Goal: Information Seeking & Learning: Check status

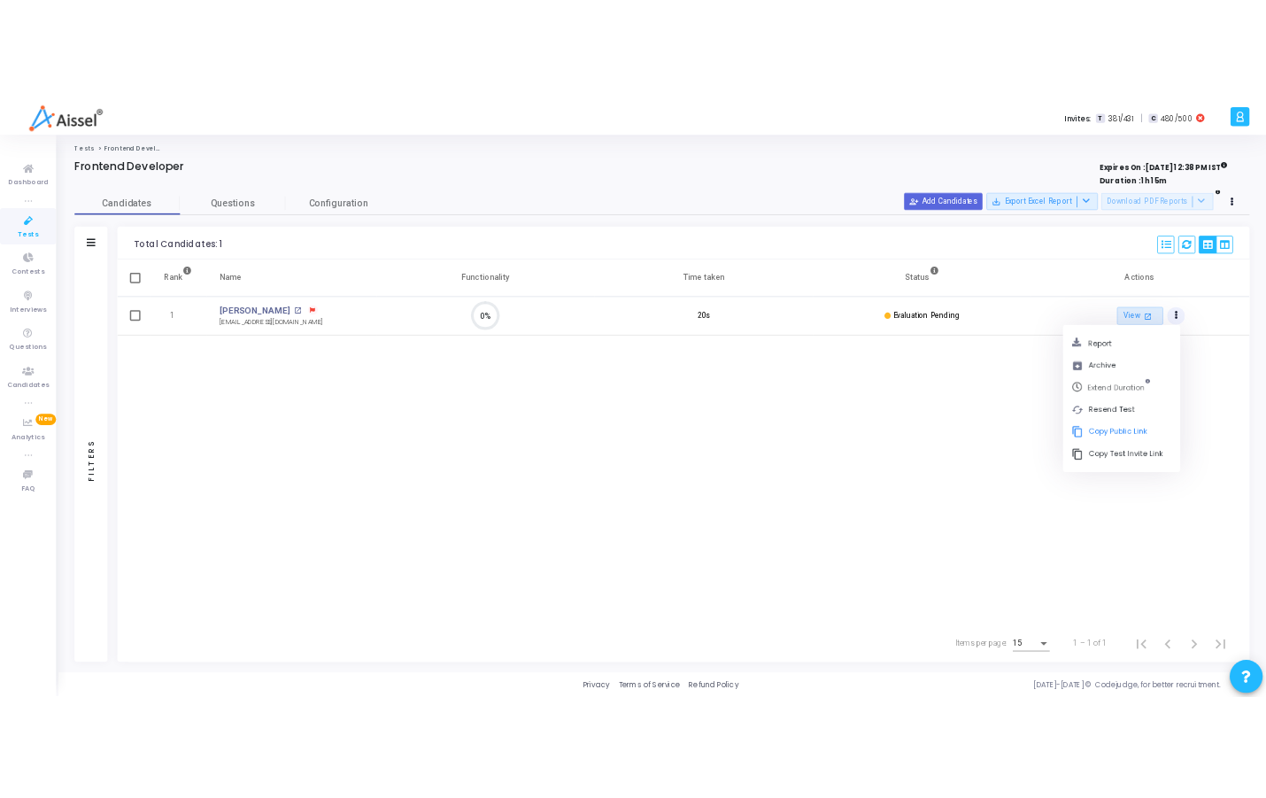
scroll to position [37, 45]
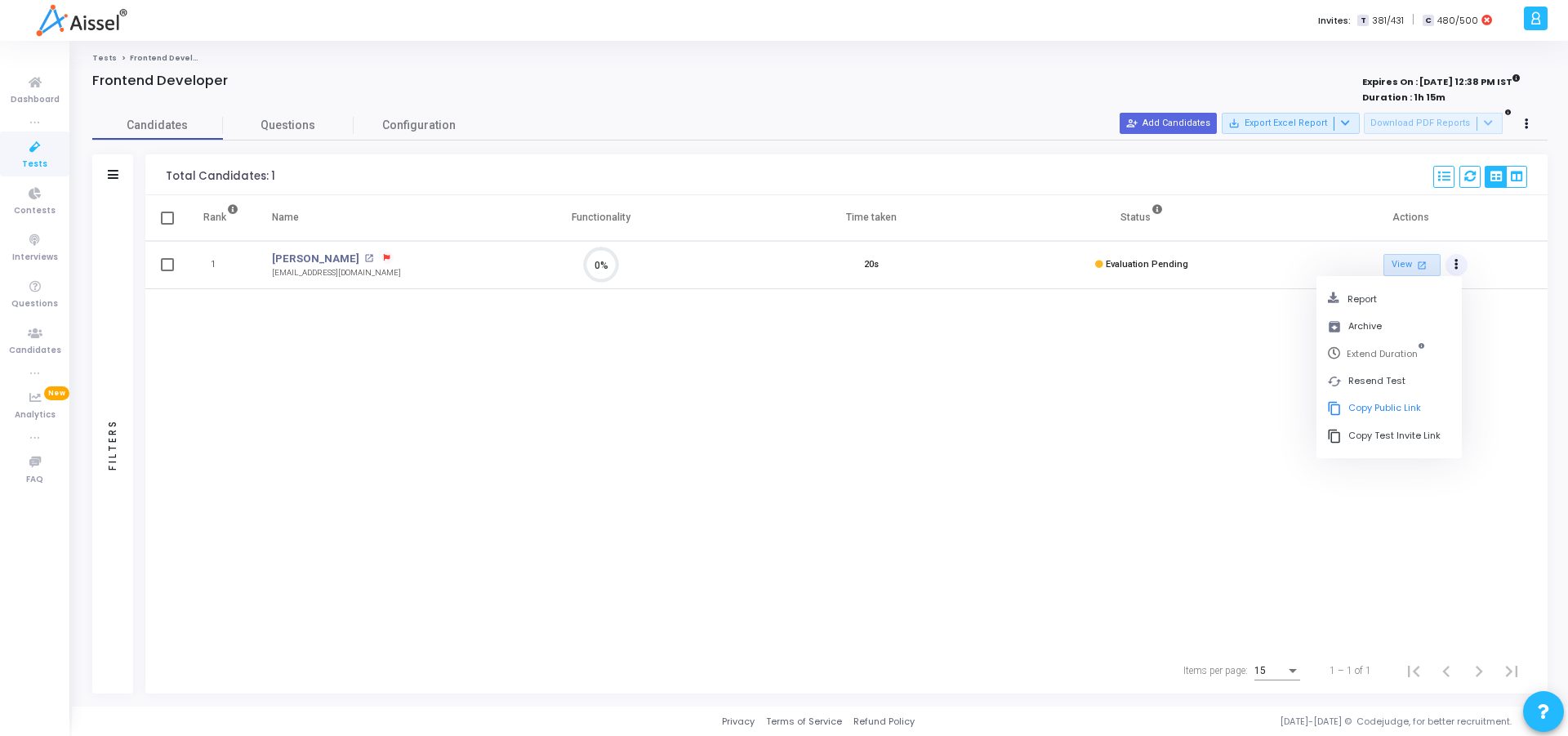
click at [384, 255] on icon at bounding box center [386, 257] width 6 height 6
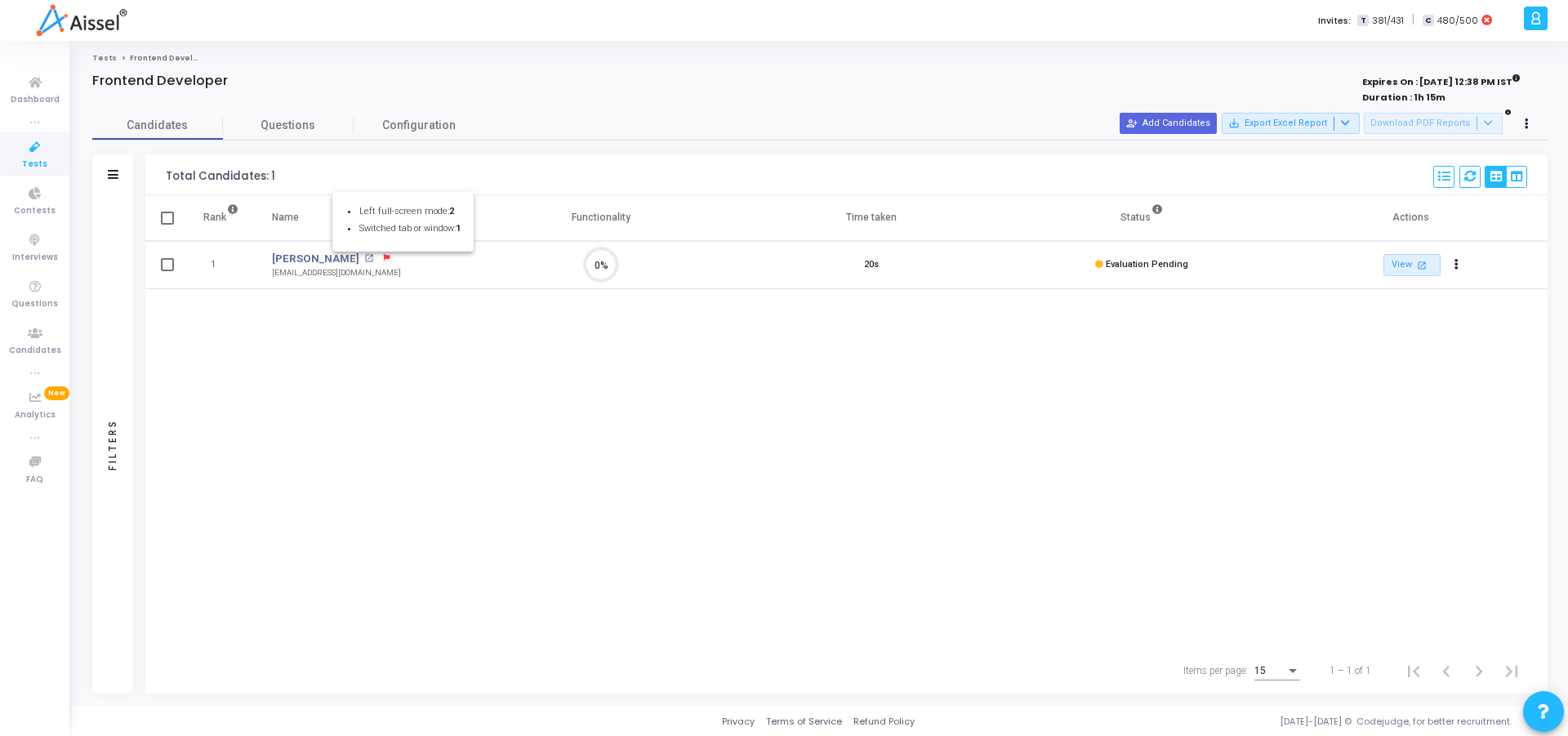
click at [489, 406] on div at bounding box center [784, 368] width 1568 height 736
click at [1458, 260] on icon "Actions" at bounding box center [1456, 264] width 4 height 8
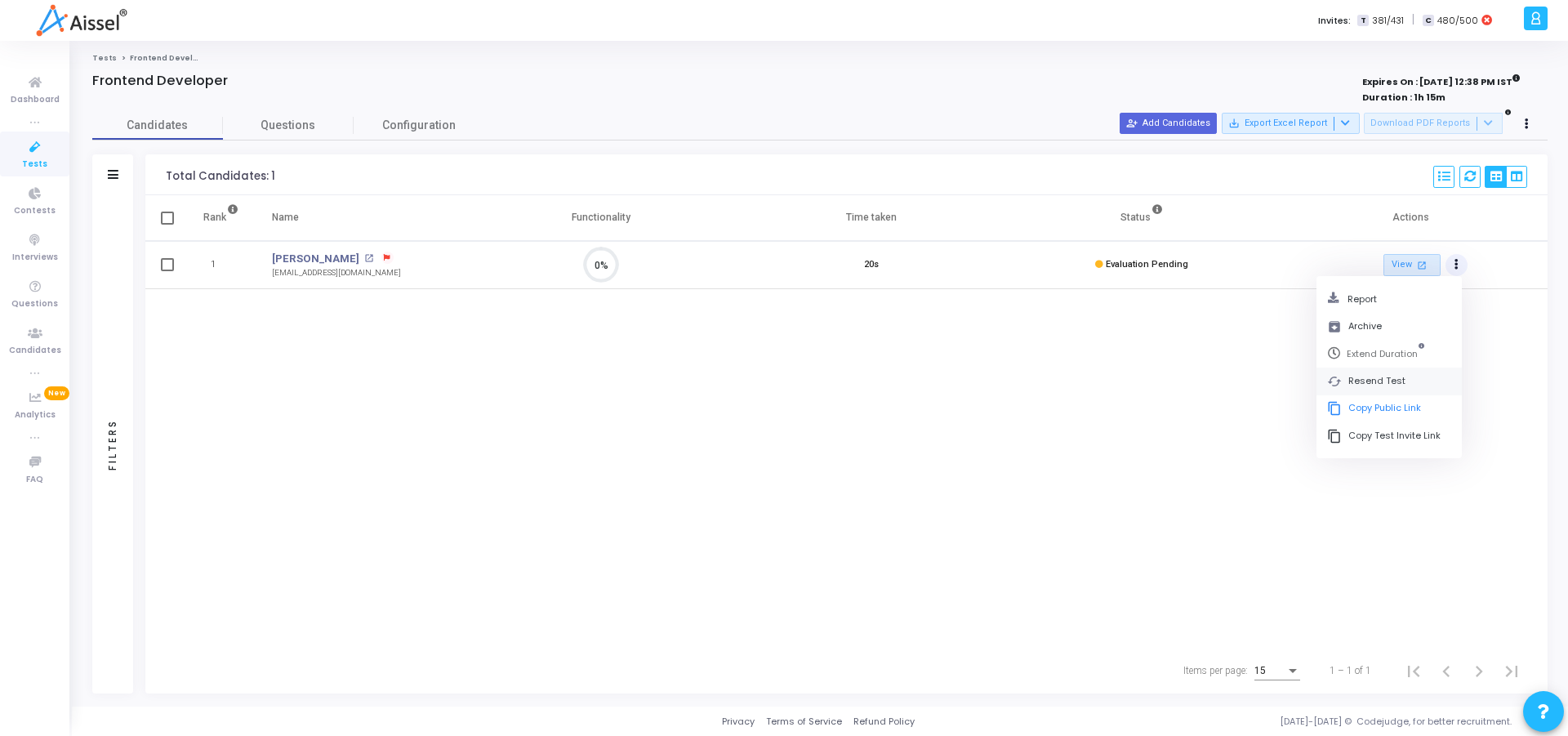
click at [1383, 380] on button "cached Resend Test" at bounding box center [1390, 381] width 146 height 27
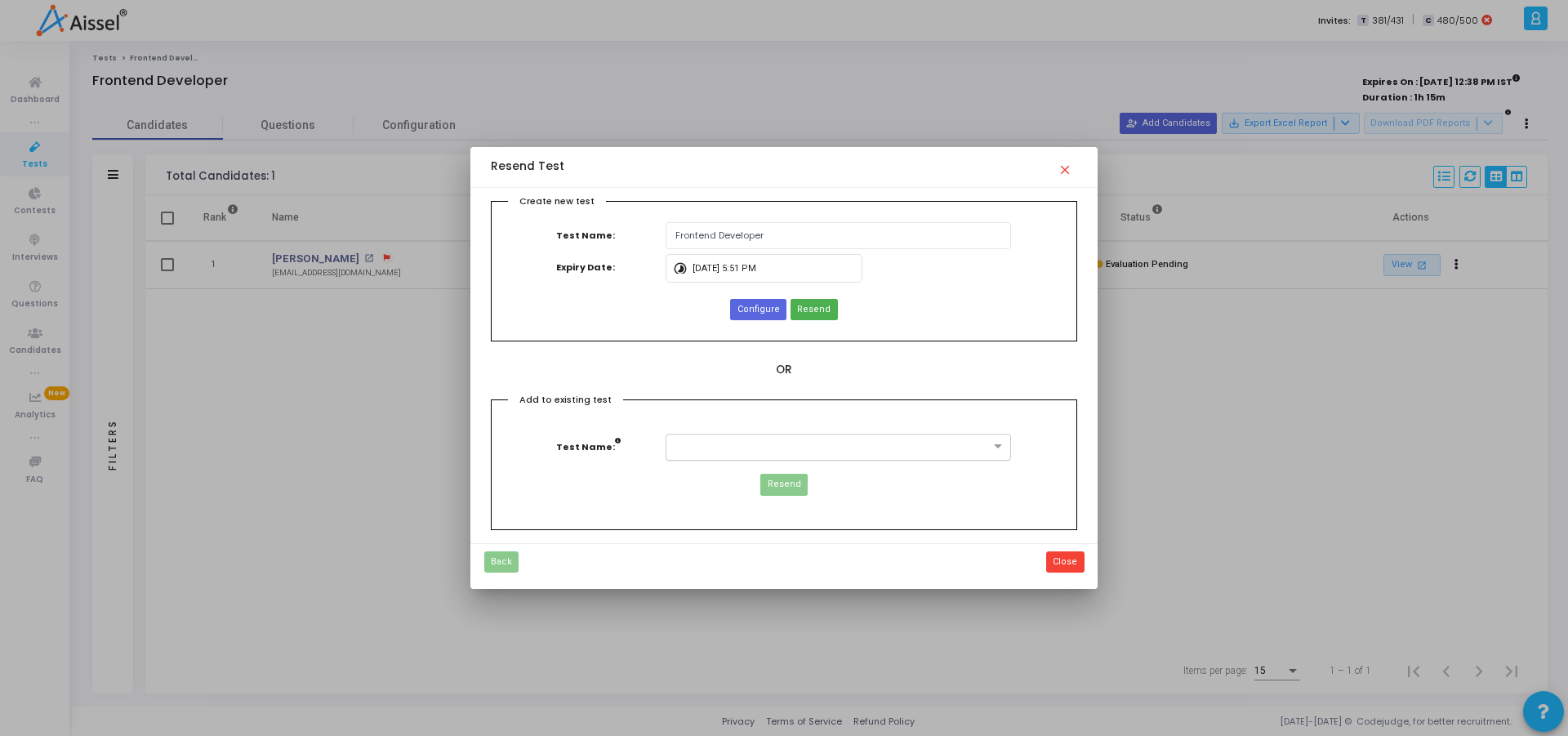
click at [752, 445] on input "text" at bounding box center [821, 445] width 294 height 14
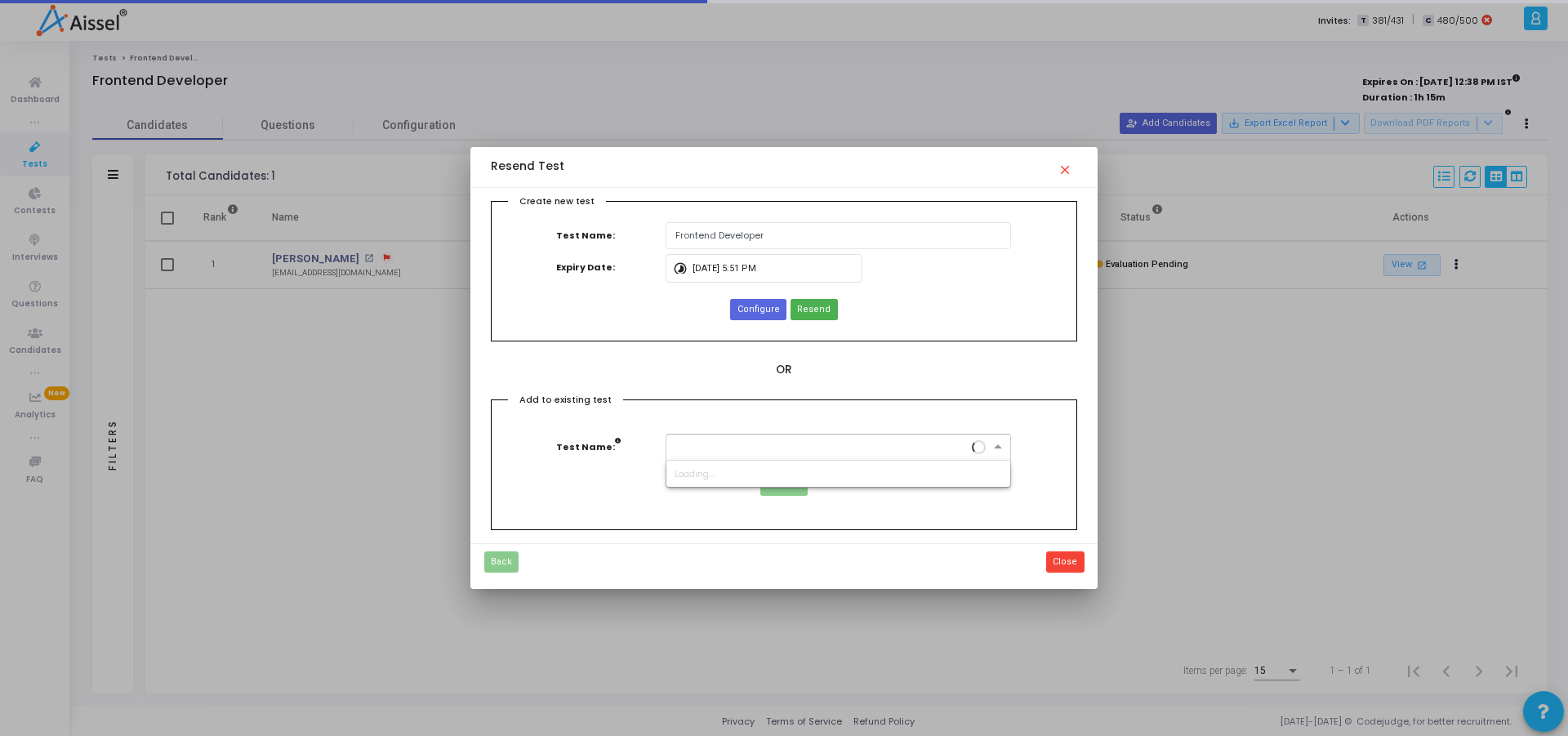
click at [752, 445] on input "text" at bounding box center [821, 445] width 294 height 14
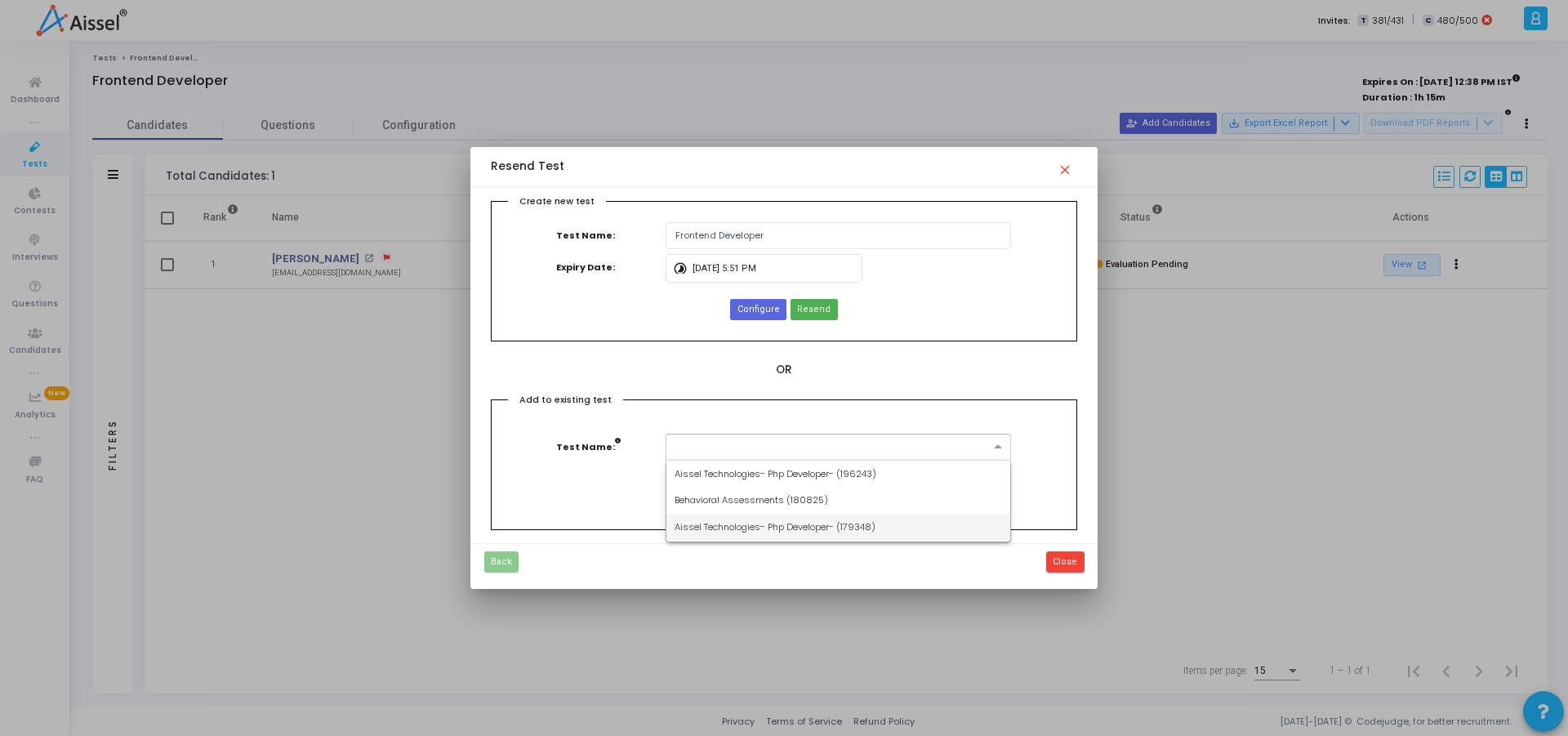
click at [602, 515] on div "Add to existing test Test Name: Resend" at bounding box center [784, 465] width 587 height 131
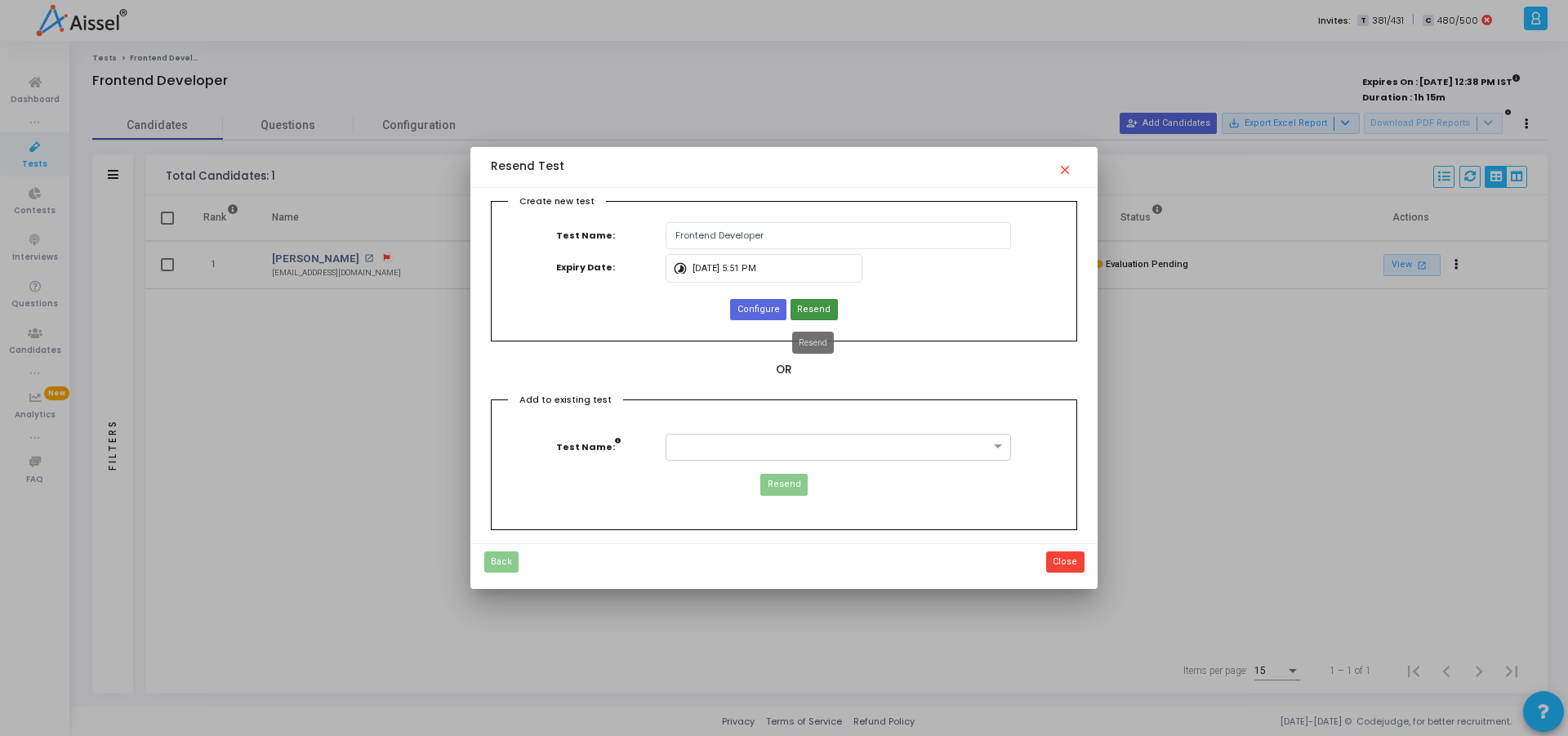
click at [824, 307] on span "Resend" at bounding box center [814, 310] width 33 height 14
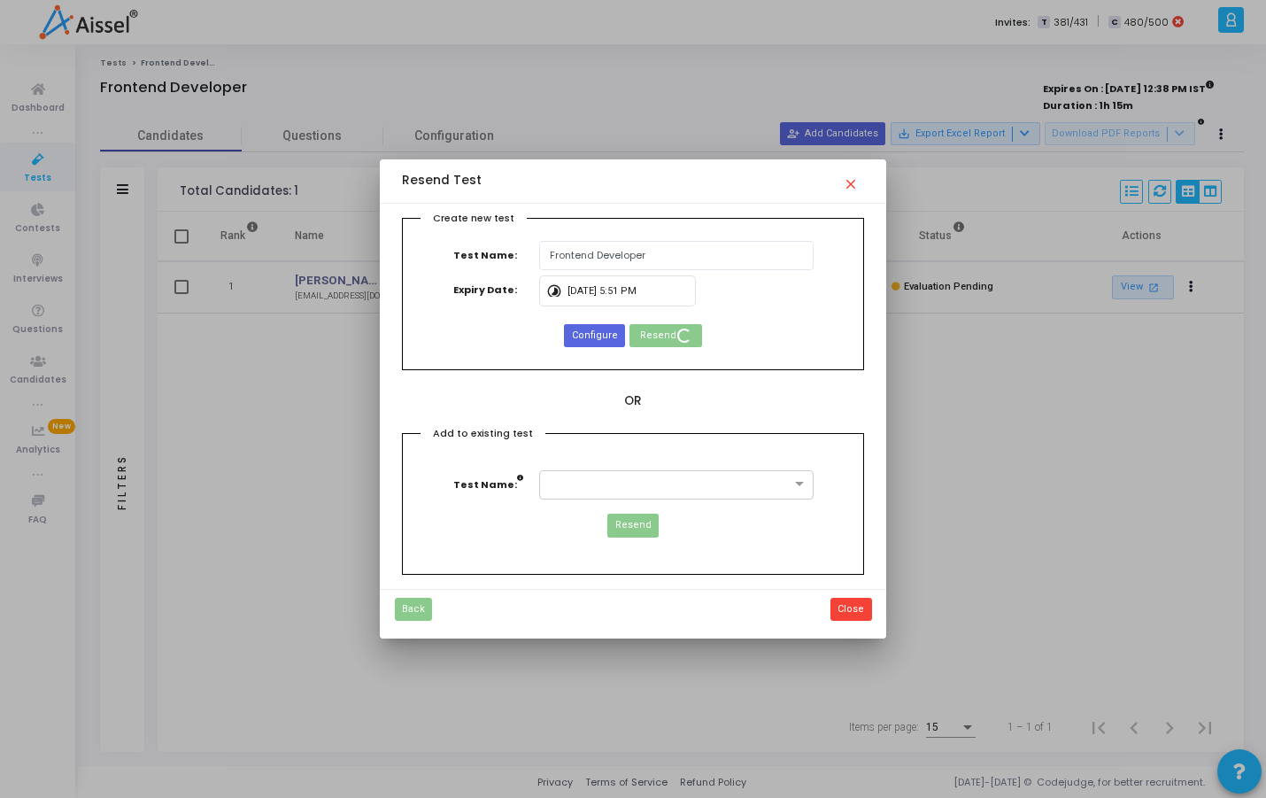
scroll to position [8, 8]
click at [854, 178] on mat-icon "close" at bounding box center [853, 178] width 21 height 21
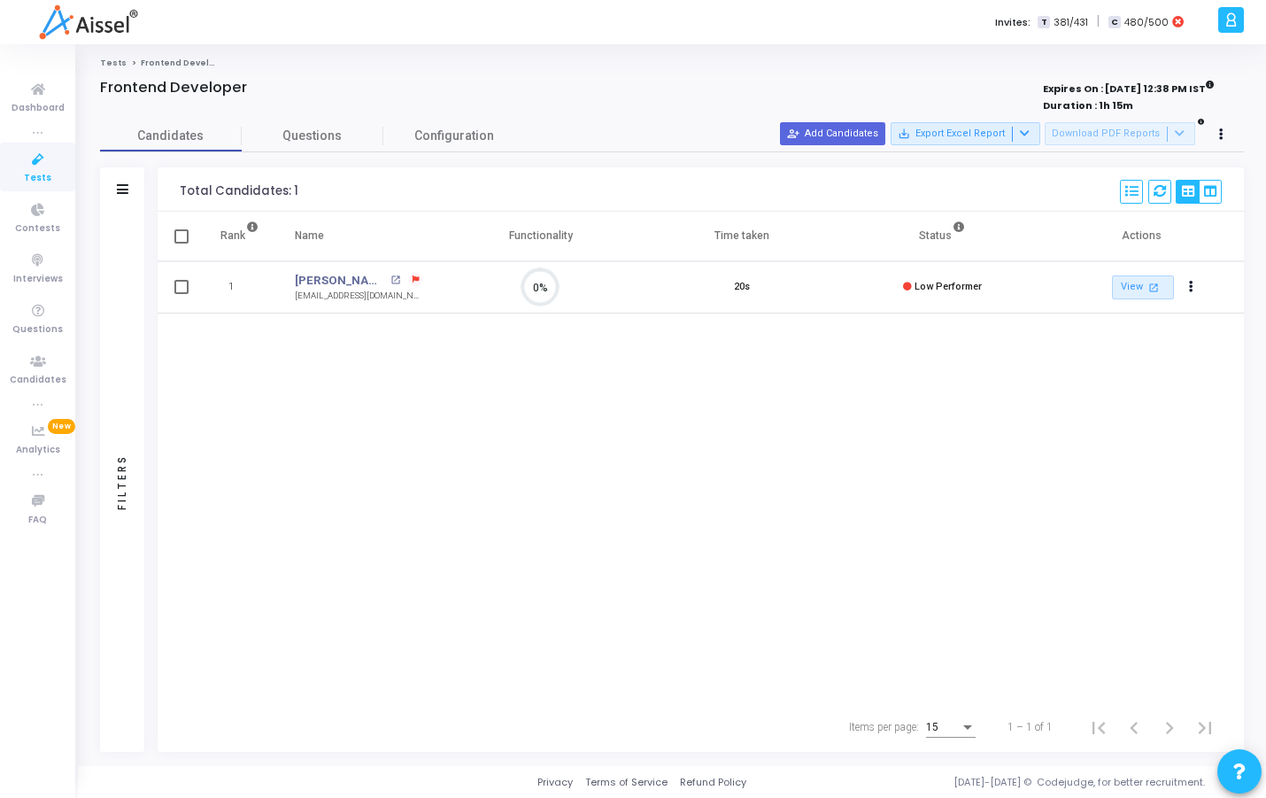
scroll to position [37, 45]
click at [1193, 290] on icon "Actions" at bounding box center [1191, 286] width 4 height 9
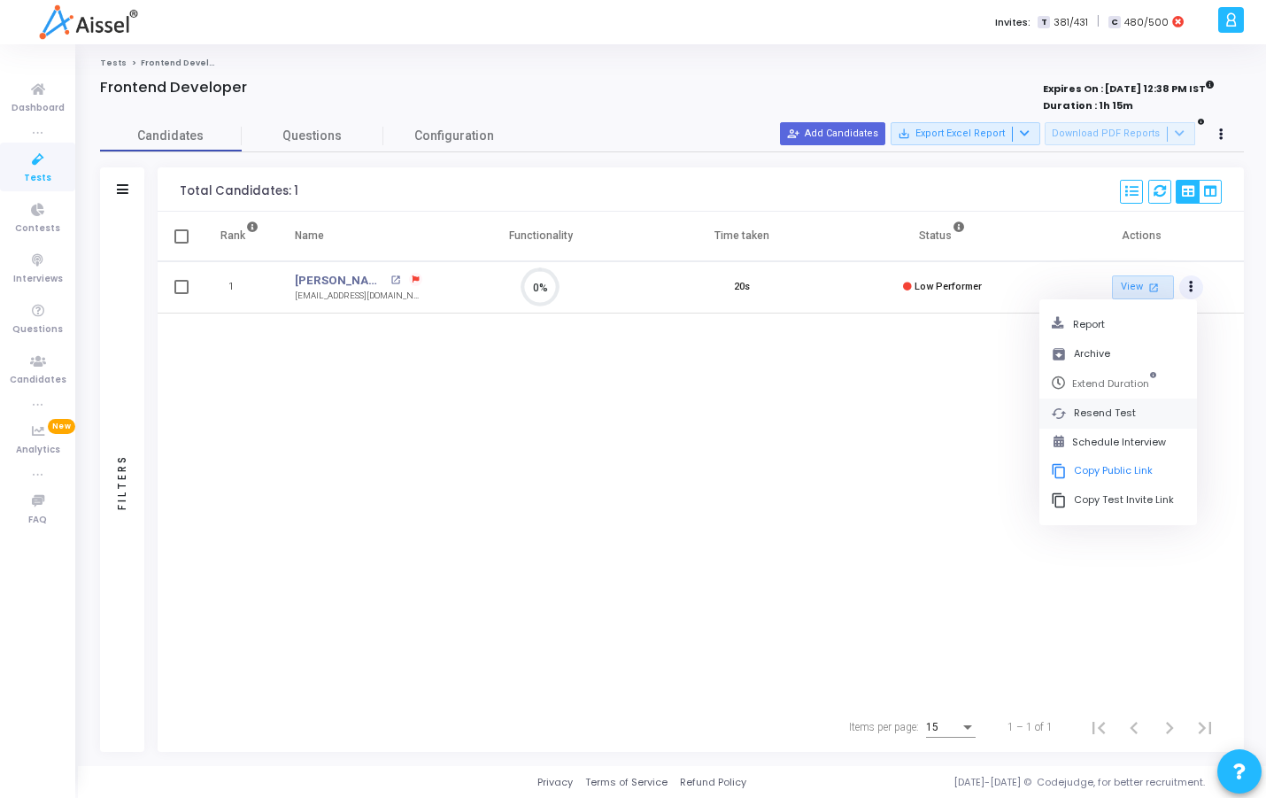
click at [1108, 407] on button "cached Resend Test" at bounding box center [1119, 413] width 158 height 29
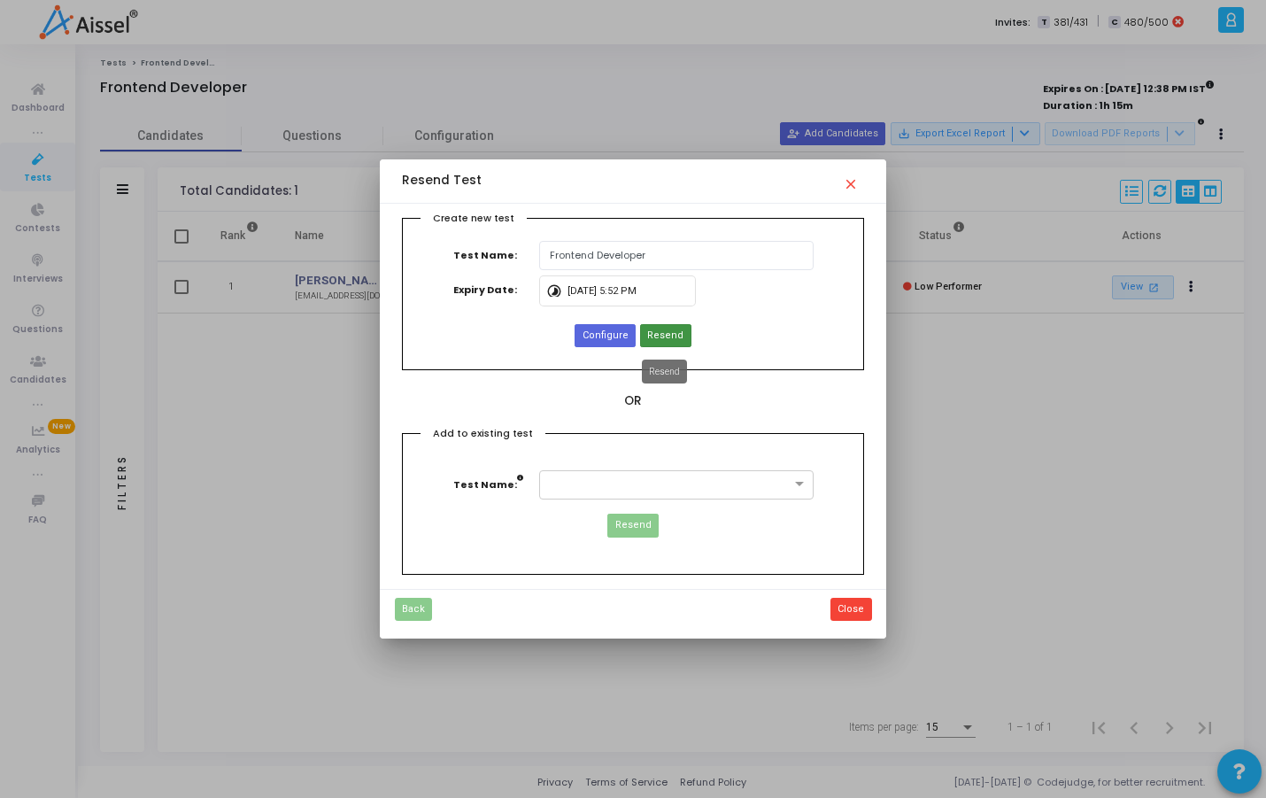
click at [667, 330] on span "Resend" at bounding box center [665, 336] width 36 height 15
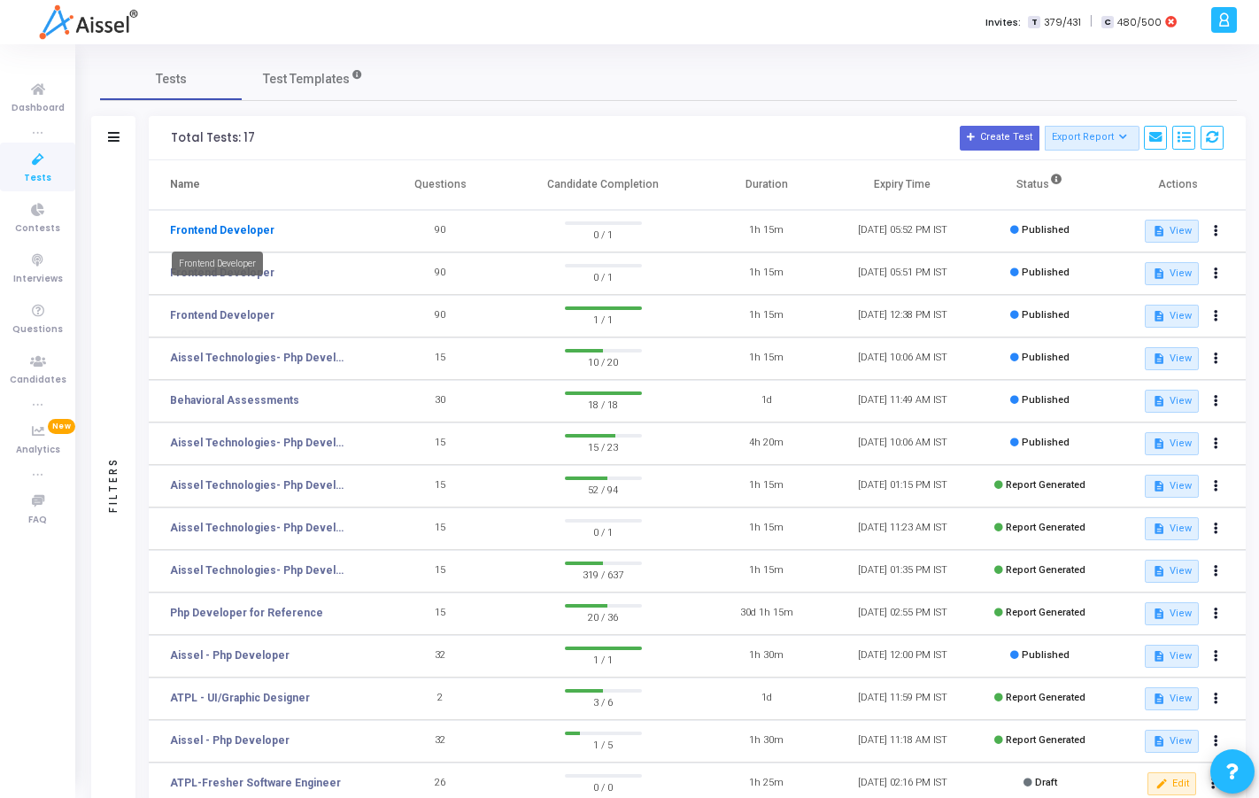
click at [251, 228] on link "Frontend Developer" at bounding box center [222, 230] width 104 height 16
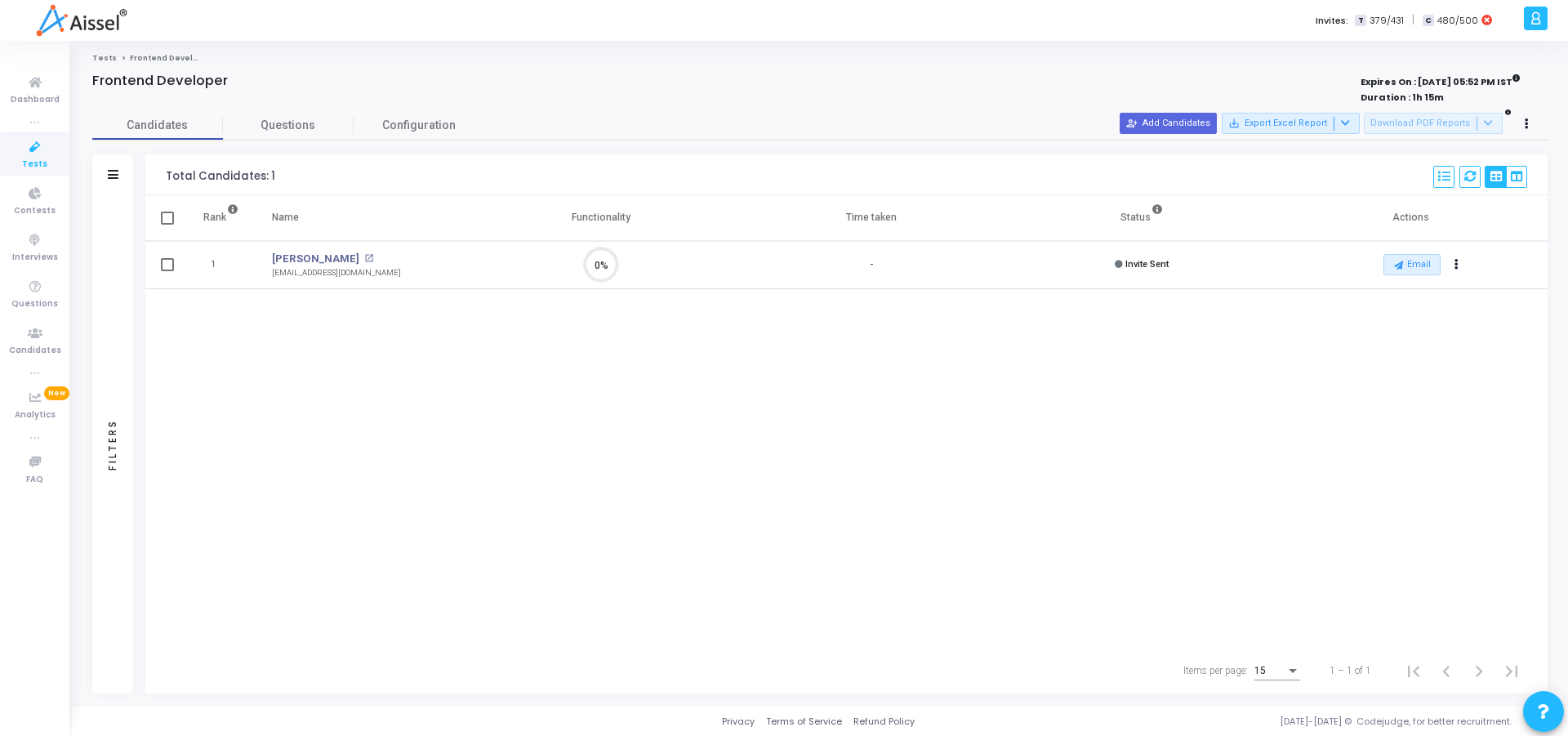
scroll to position [7, 7]
click at [36, 146] on icon at bounding box center [34, 148] width 34 height 20
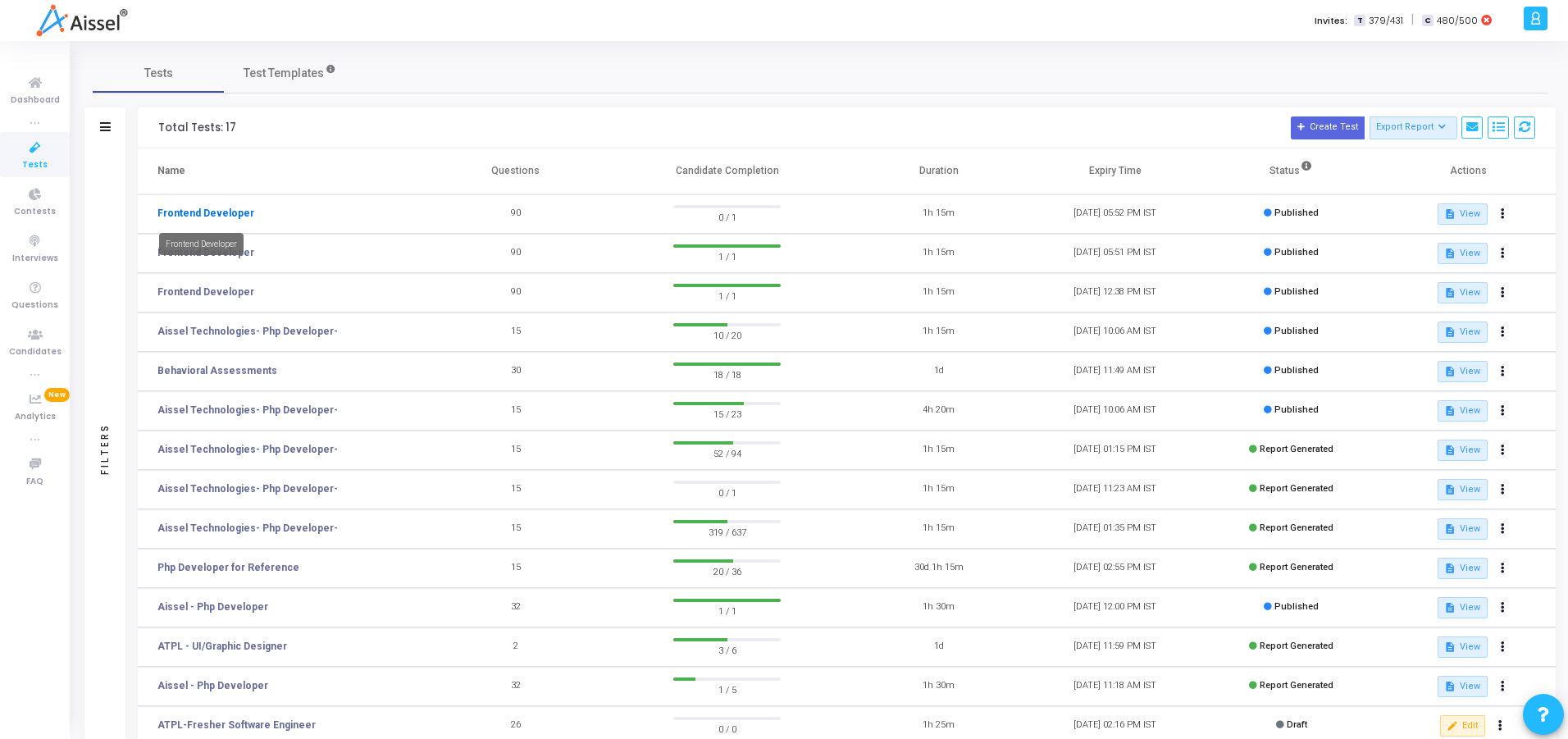
click at [180, 209] on link "Frontend Developer" at bounding box center [206, 213] width 96 height 15
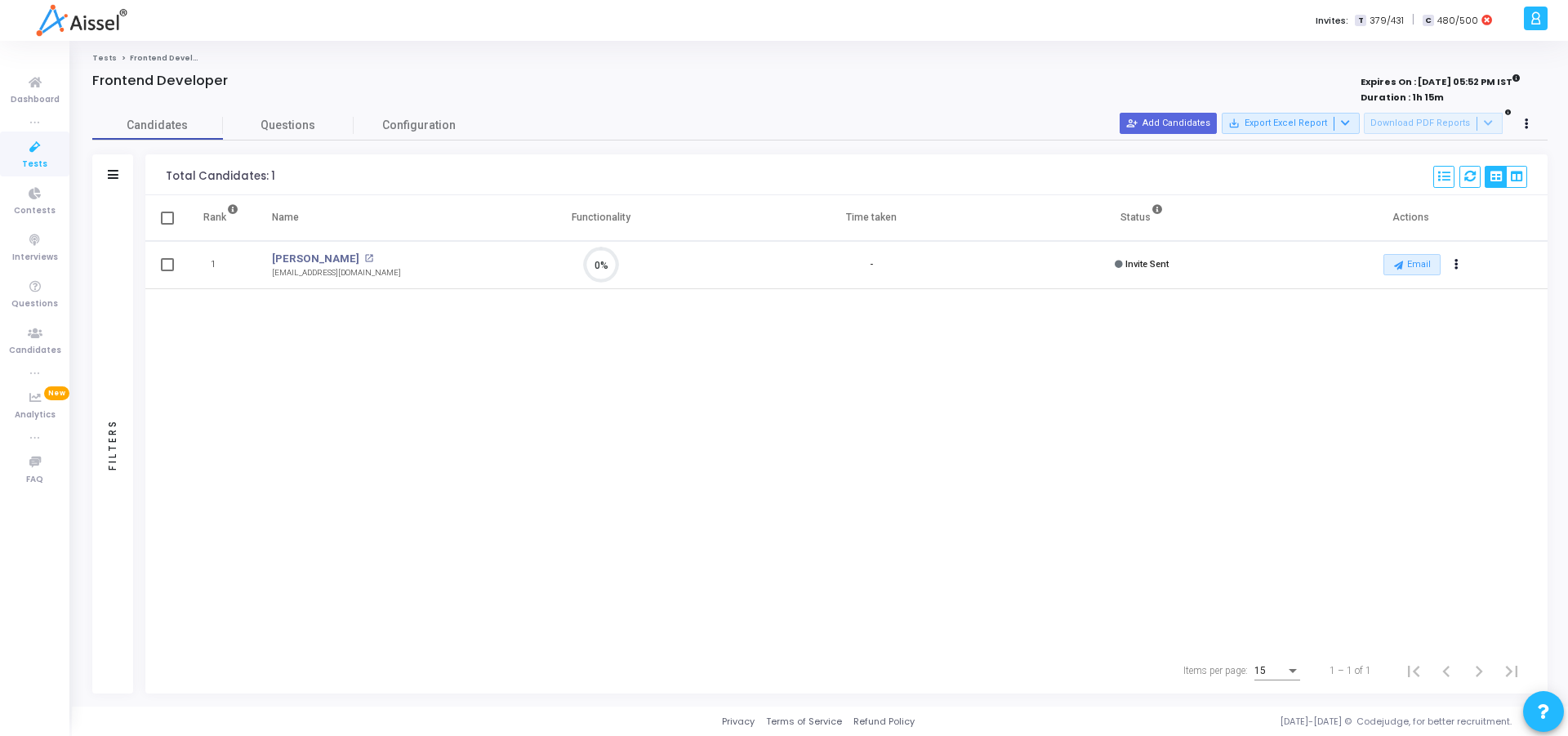
scroll to position [34, 42]
click at [291, 255] on link "Siddesh" at bounding box center [315, 259] width 88 height 17
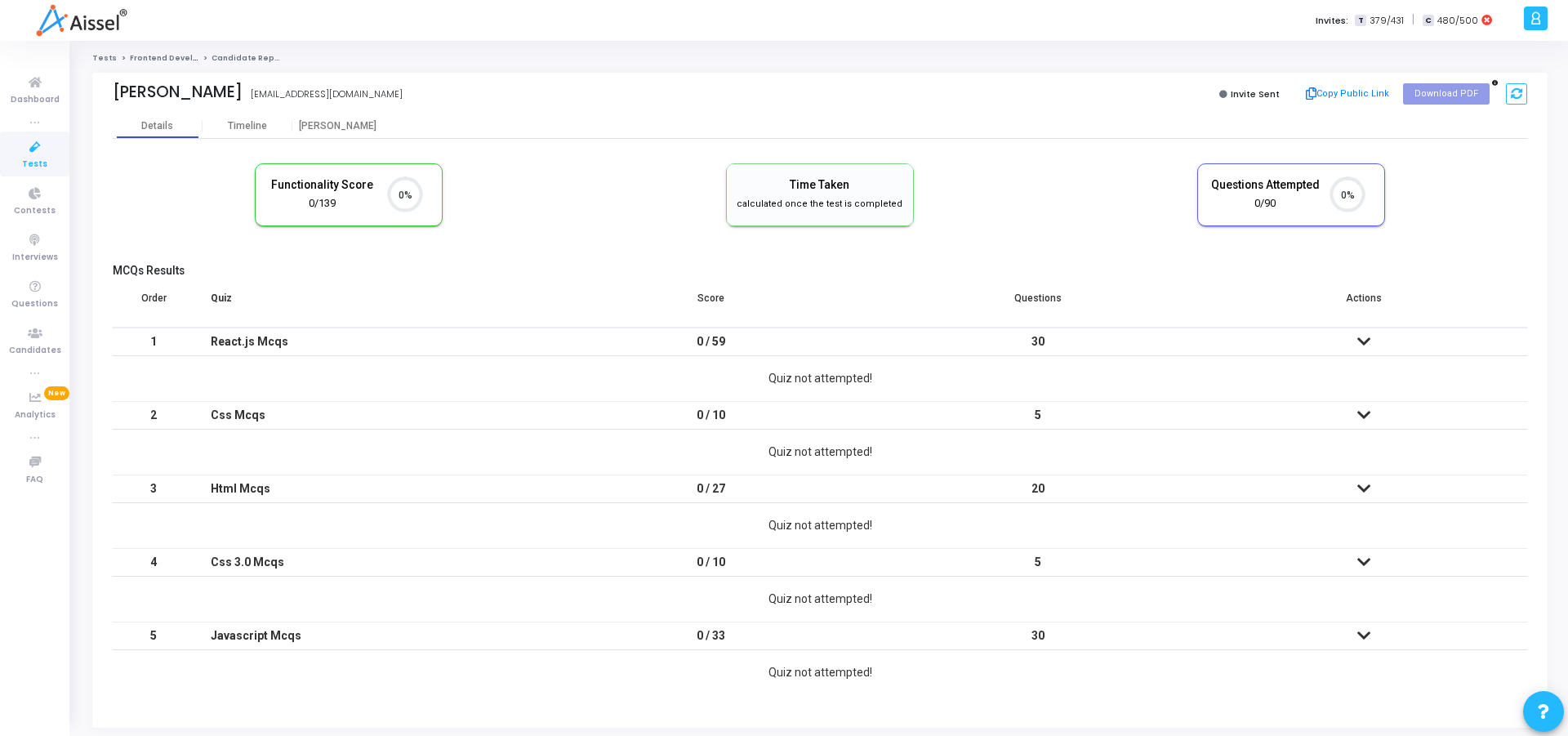
scroll to position [7, 7]
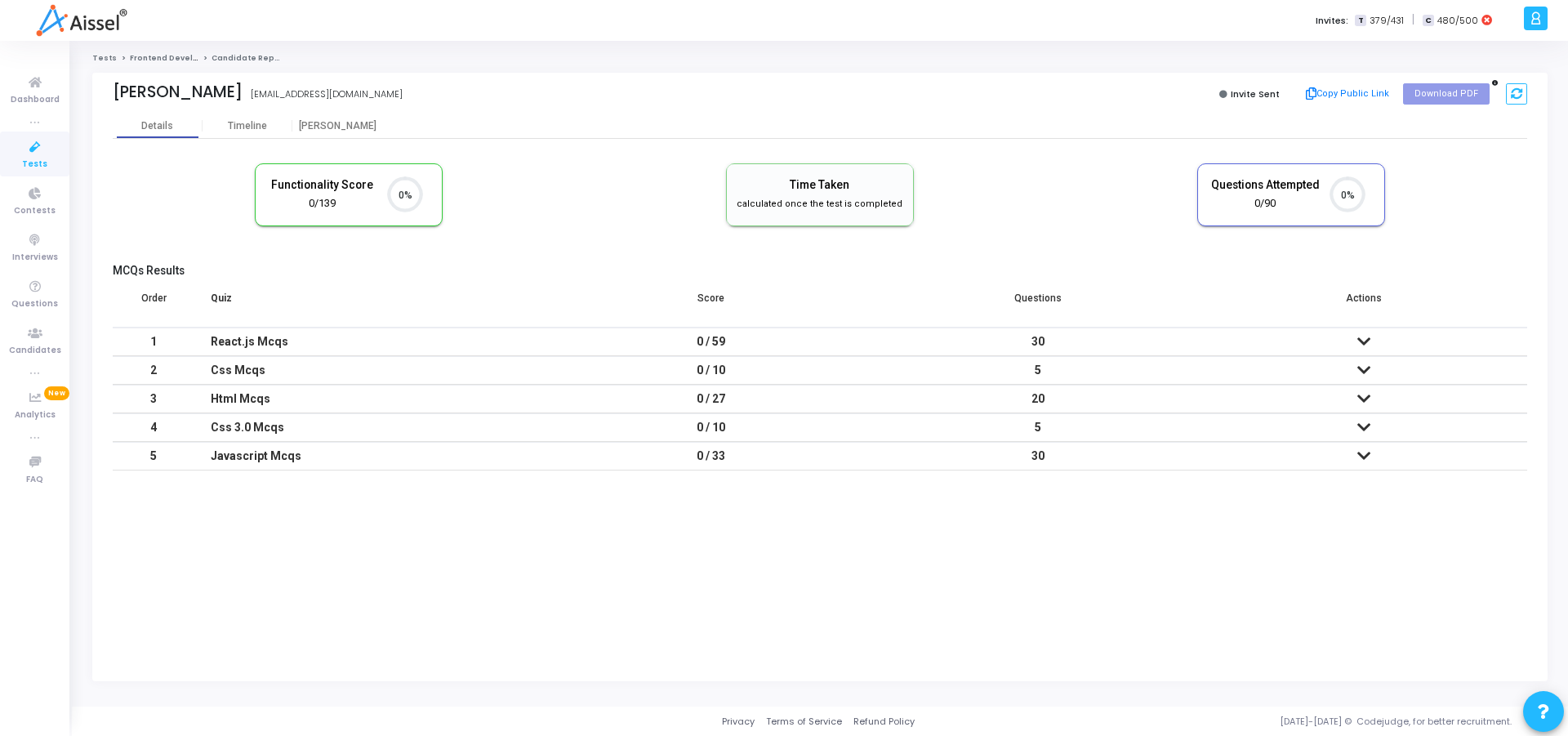
click at [837, 586] on kt-portlet-body "Details Timeline Proctor Functionality Score 0/139 0% Time Taken calculated onc…" at bounding box center [820, 397] width 1455 height 567
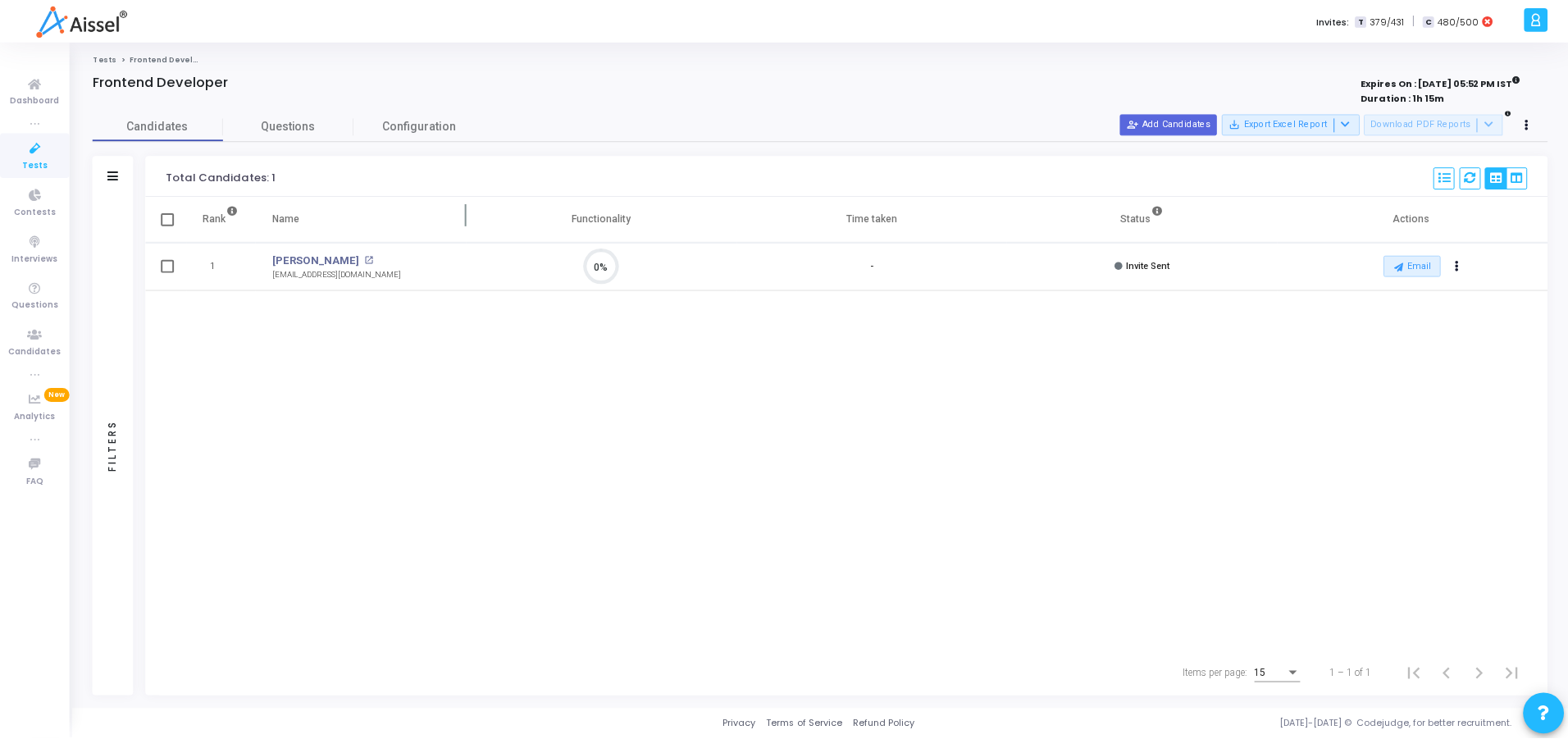
scroll to position [34, 42]
click at [274, 120] on span "Questions" at bounding box center [290, 126] width 132 height 18
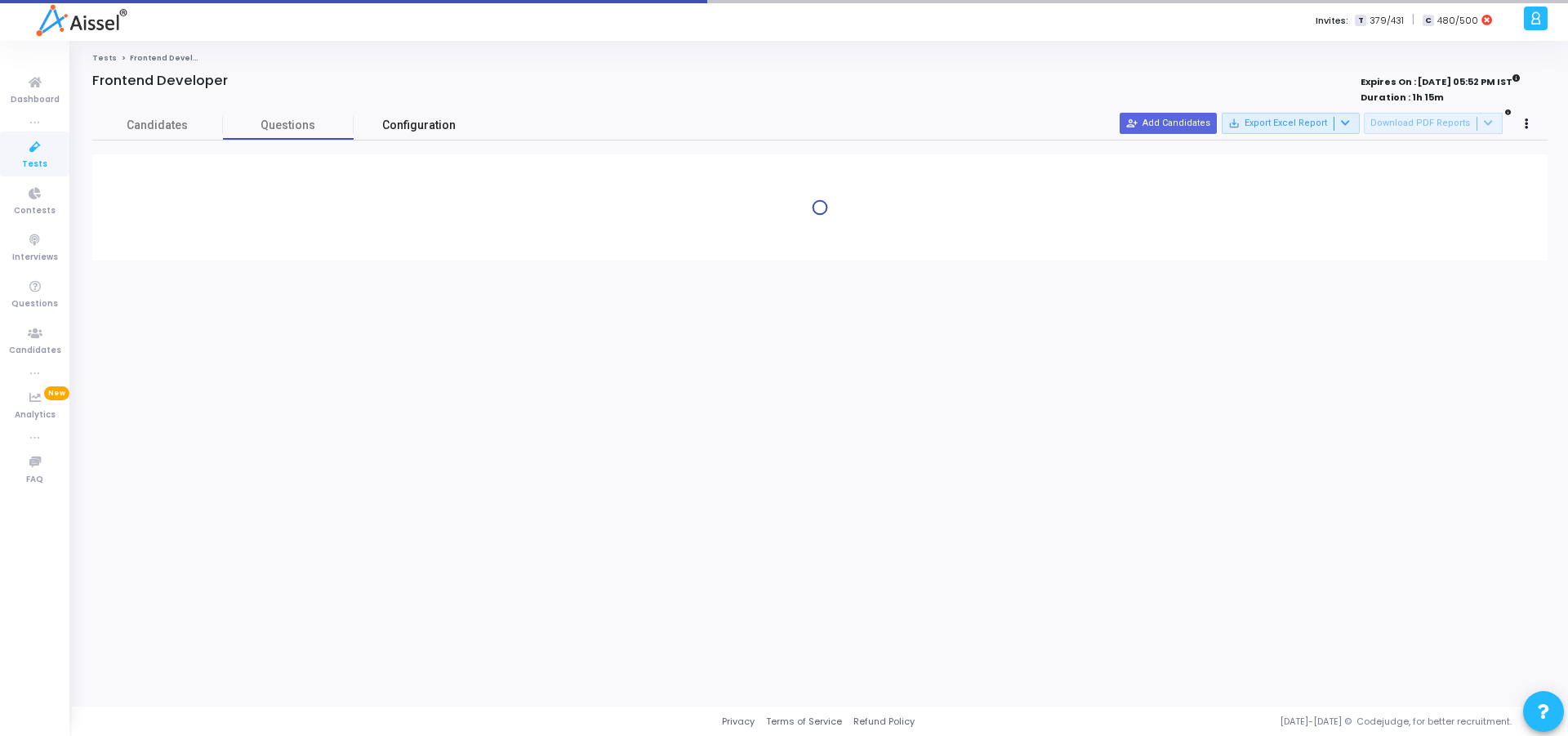
click at [398, 121] on span "Configuration" at bounding box center [419, 125] width 74 height 18
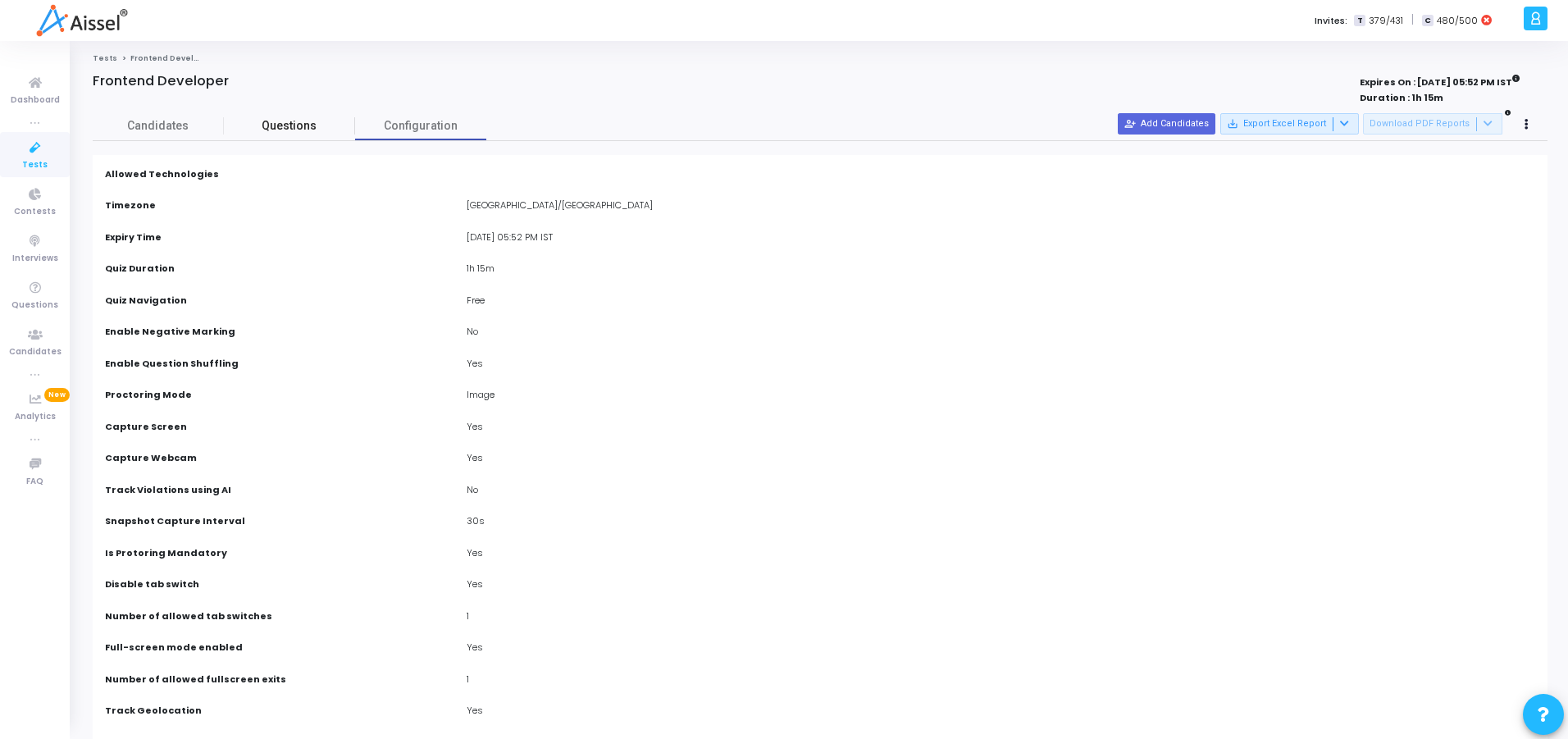
click at [309, 125] on span "Questions" at bounding box center [290, 126] width 132 height 18
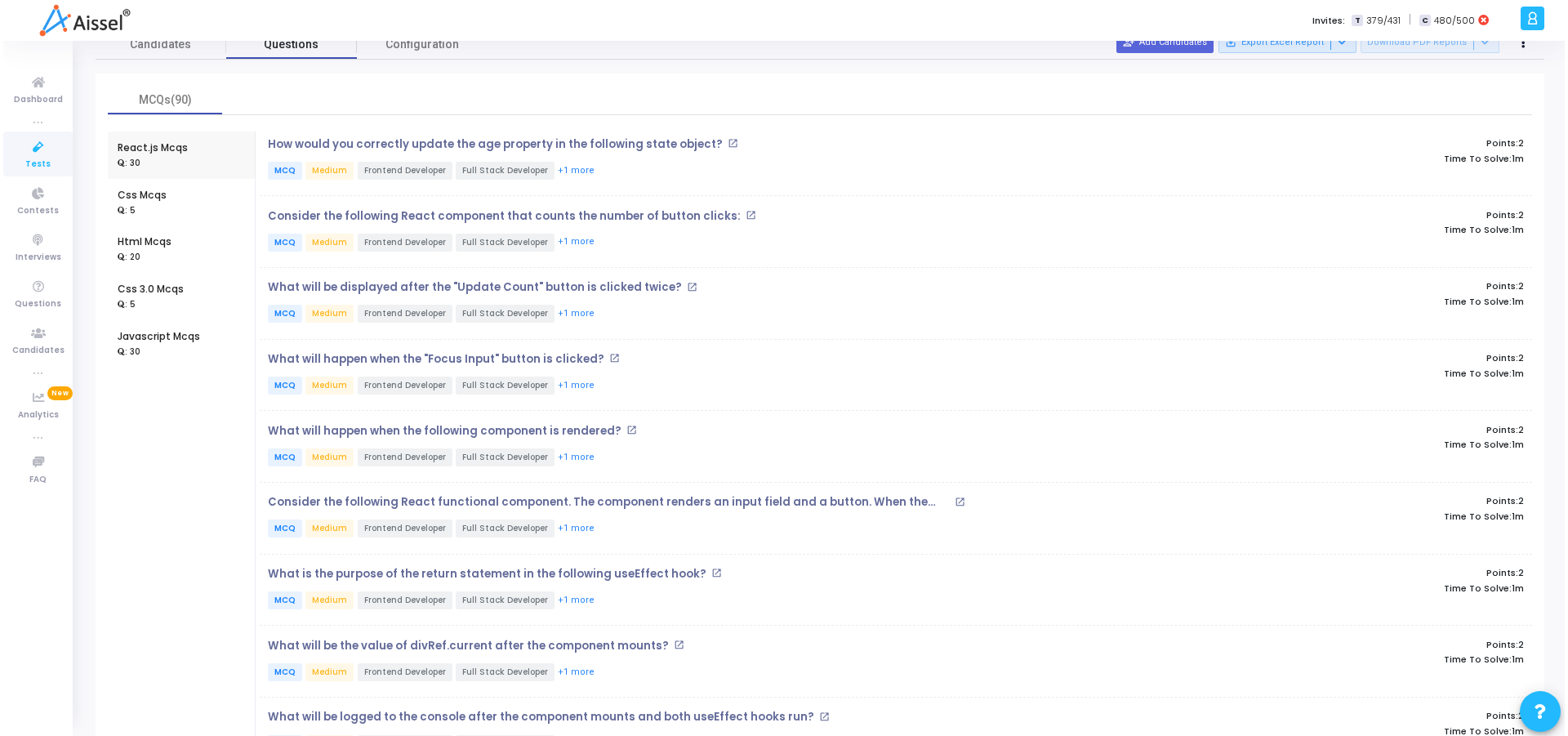
scroll to position [0, 0]
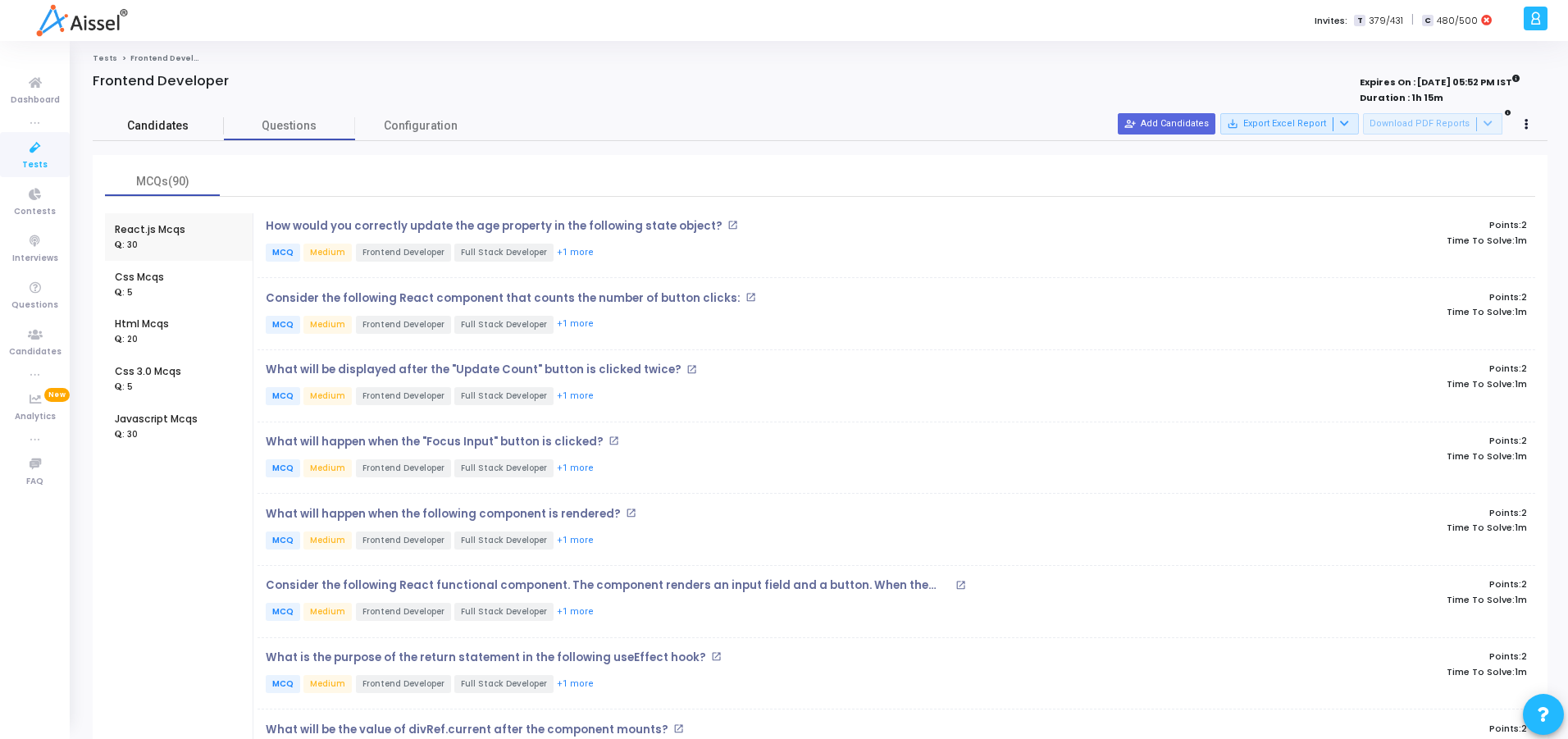
click at [173, 125] on span "Candidates" at bounding box center [158, 126] width 132 height 18
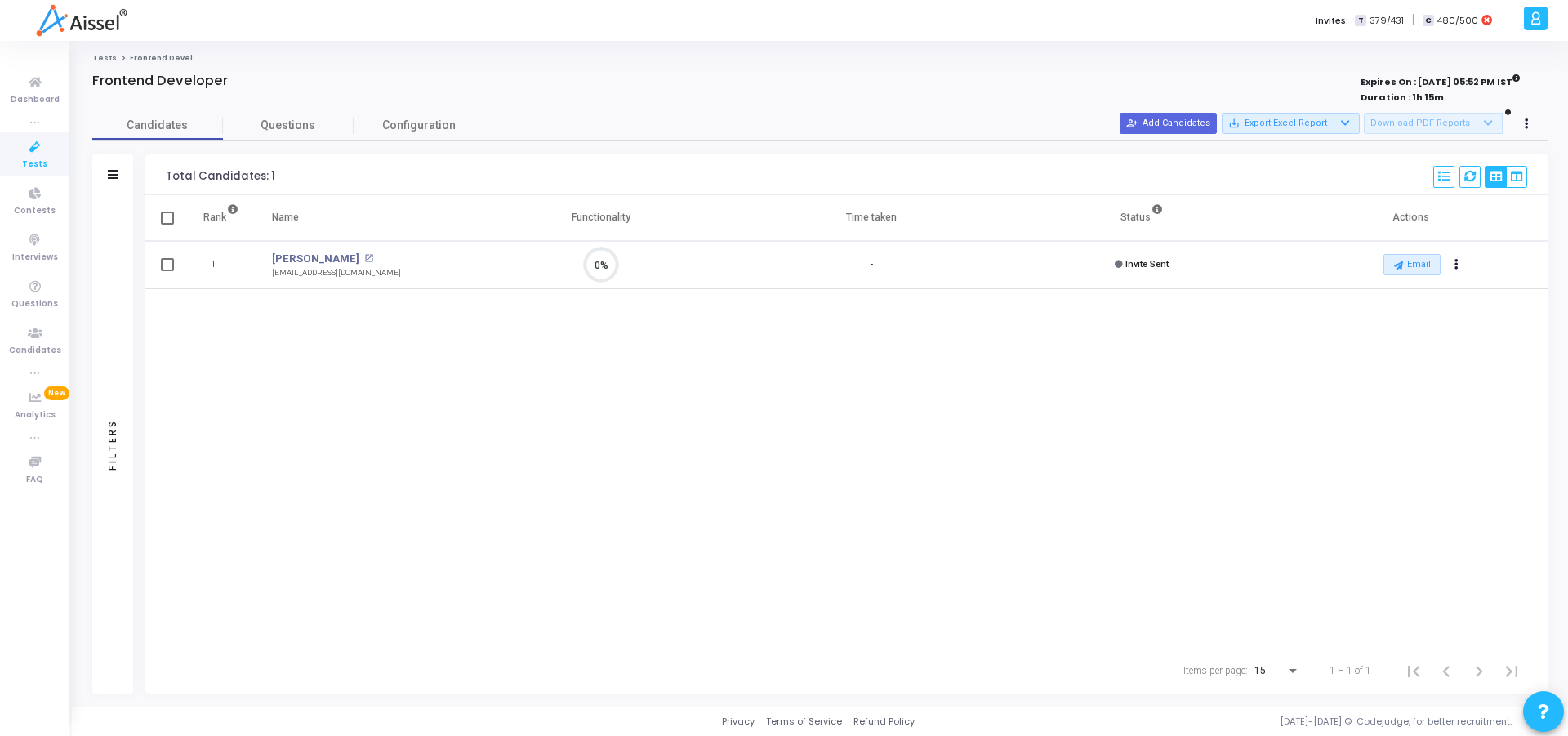
scroll to position [34, 42]
click at [1465, 174] on icon at bounding box center [1470, 176] width 11 height 11
click at [1469, 173] on icon at bounding box center [1470, 176] width 11 height 11
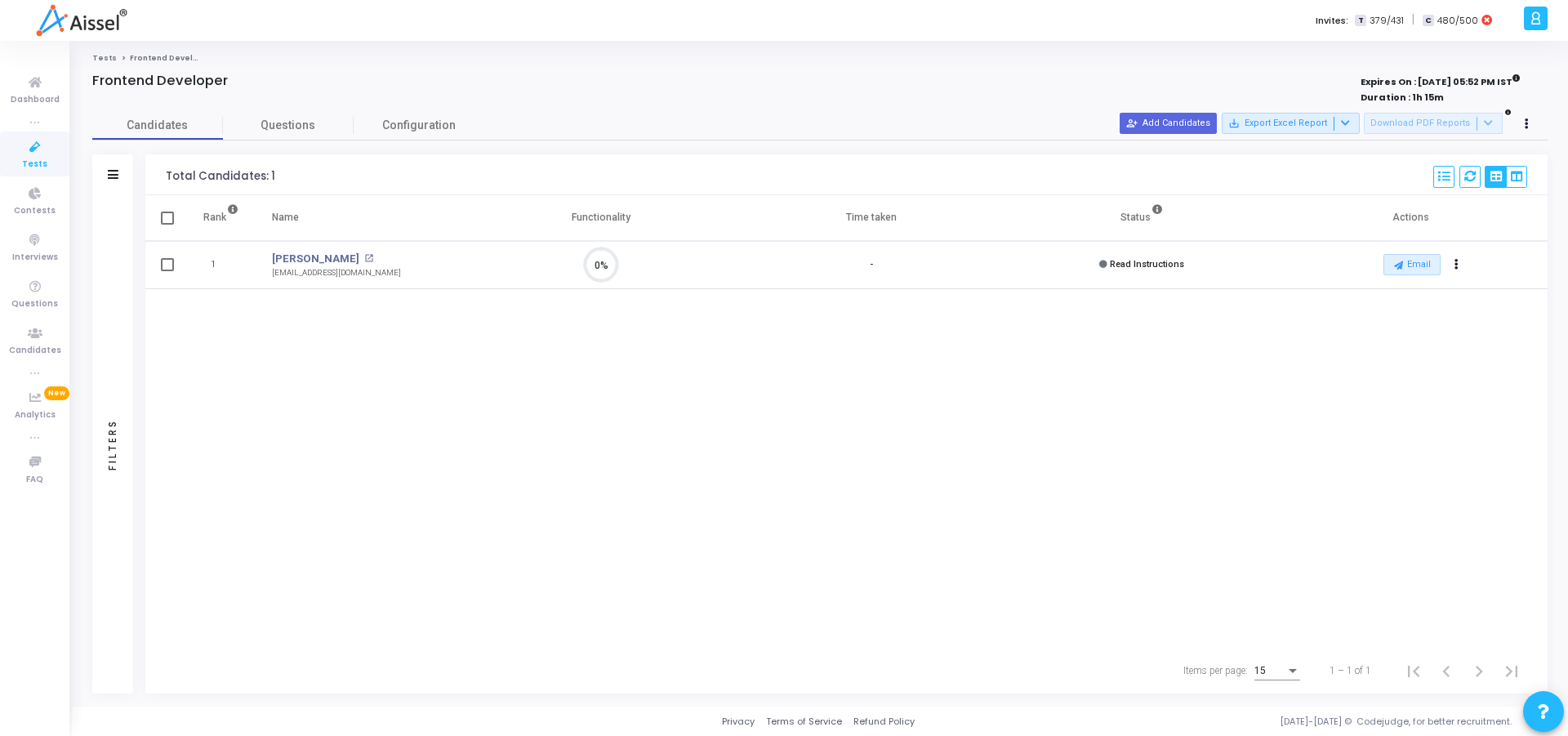
scroll to position [7, 7]
click at [1470, 174] on icon at bounding box center [1470, 176] width 11 height 11
click at [1260, 390] on div "Rank Name Functionality Time taken Status Actions 1 Siddesh open_in_new siddesh…" at bounding box center [847, 421] width 1403 height 453
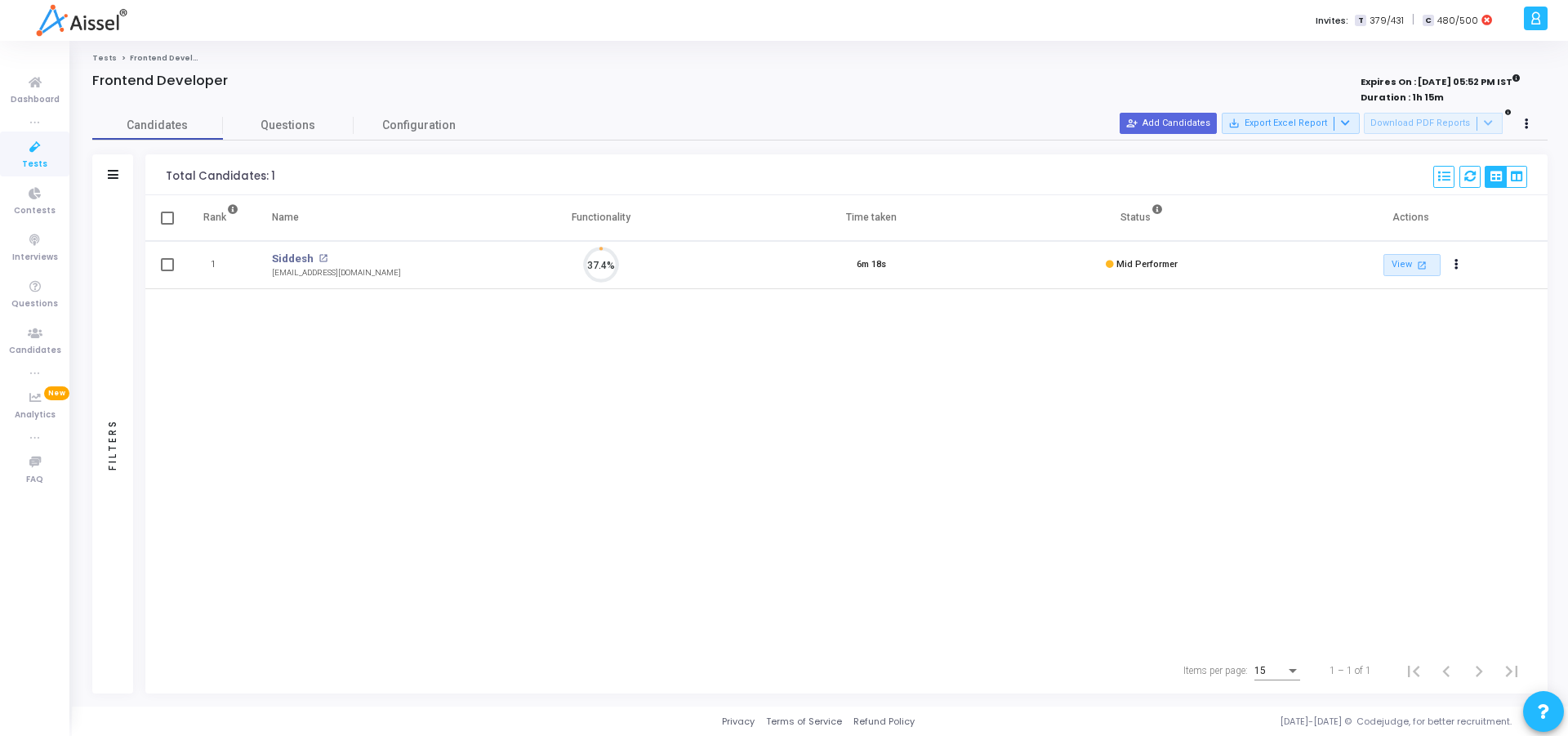
scroll to position [34, 42]
click at [1408, 262] on link "View open_in_new" at bounding box center [1412, 265] width 57 height 22
click at [637, 115] on div "Candidates Questions Configuration" at bounding box center [820, 125] width 1455 height 29
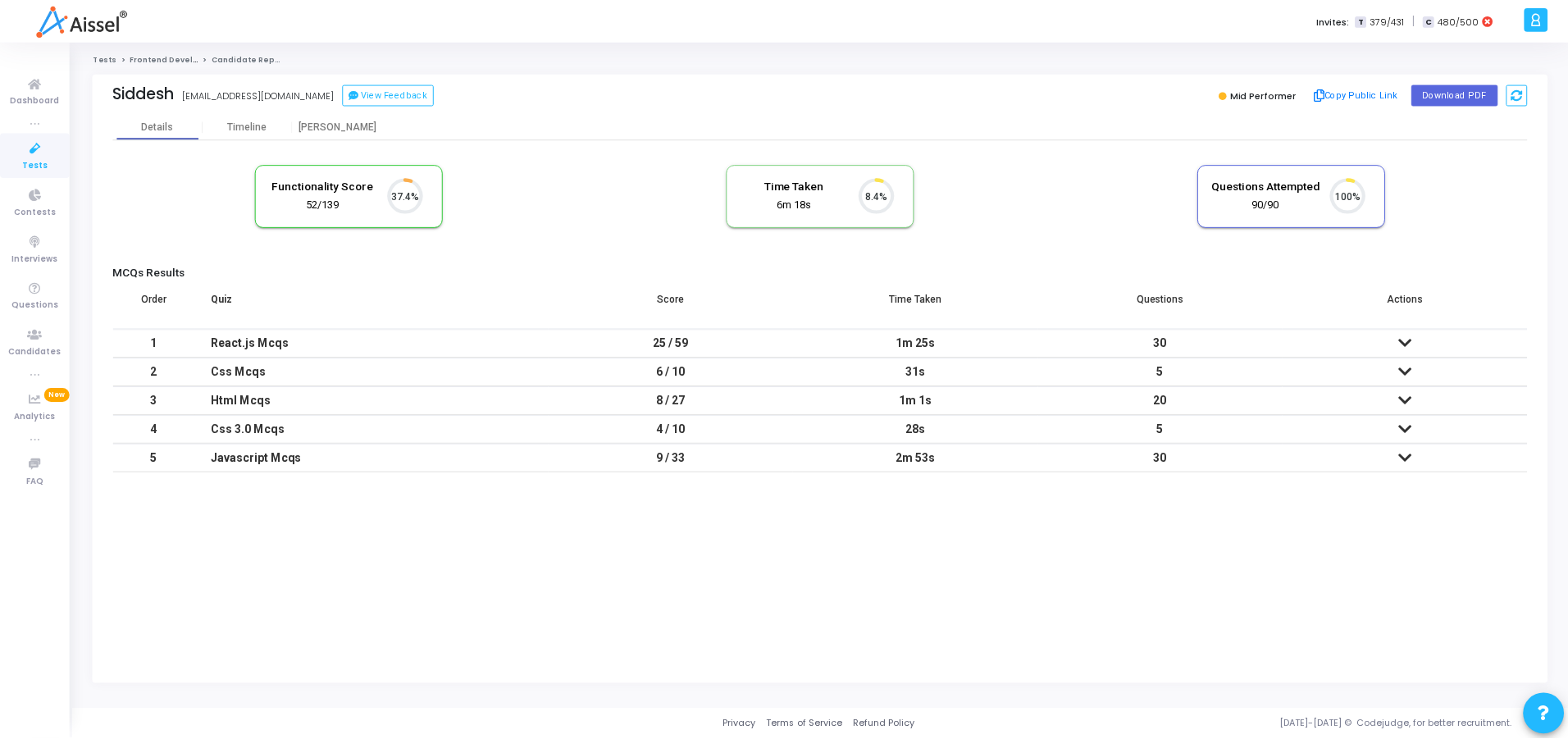
scroll to position [34, 42]
click at [1402, 342] on td at bounding box center [1411, 343] width 246 height 29
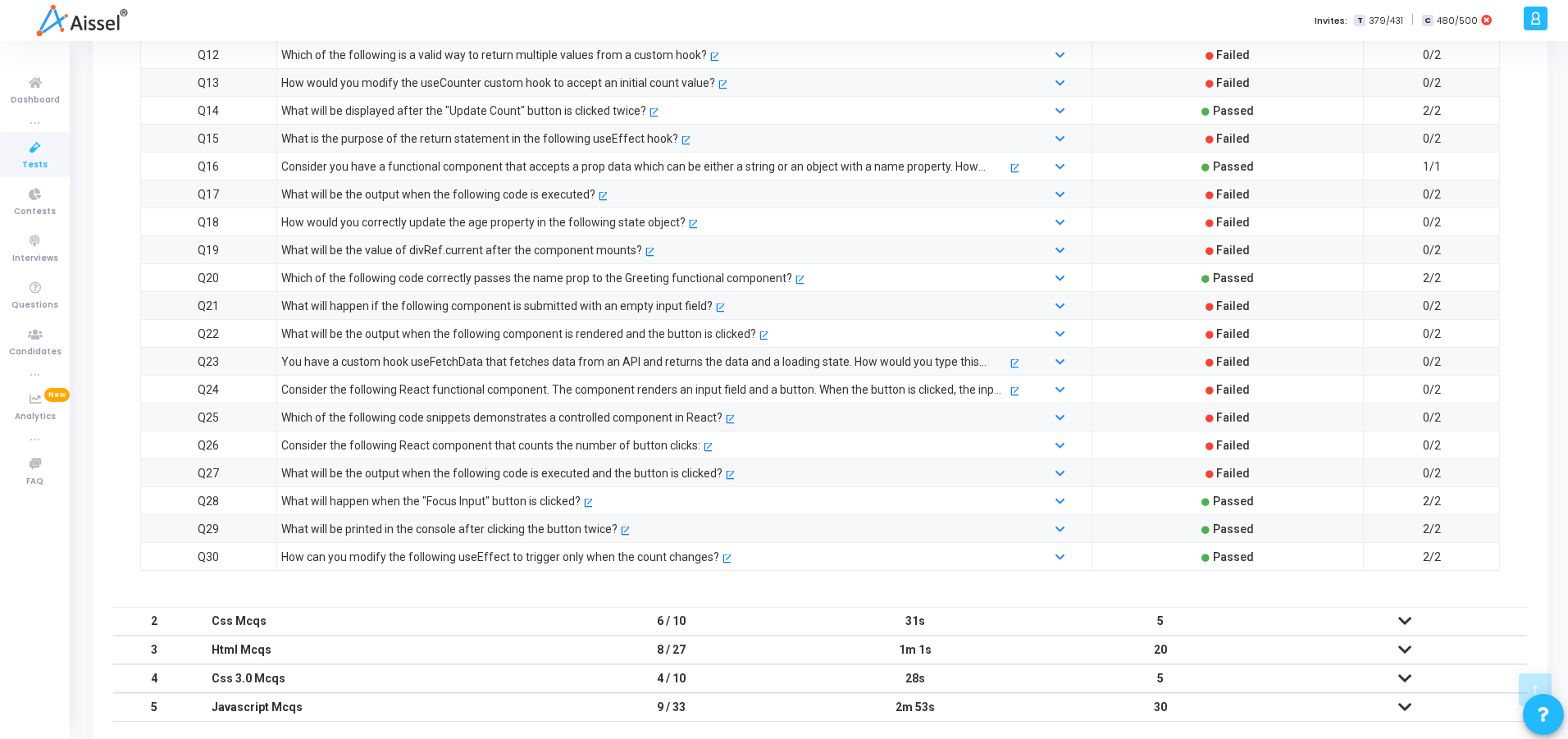
scroll to position [750, 0]
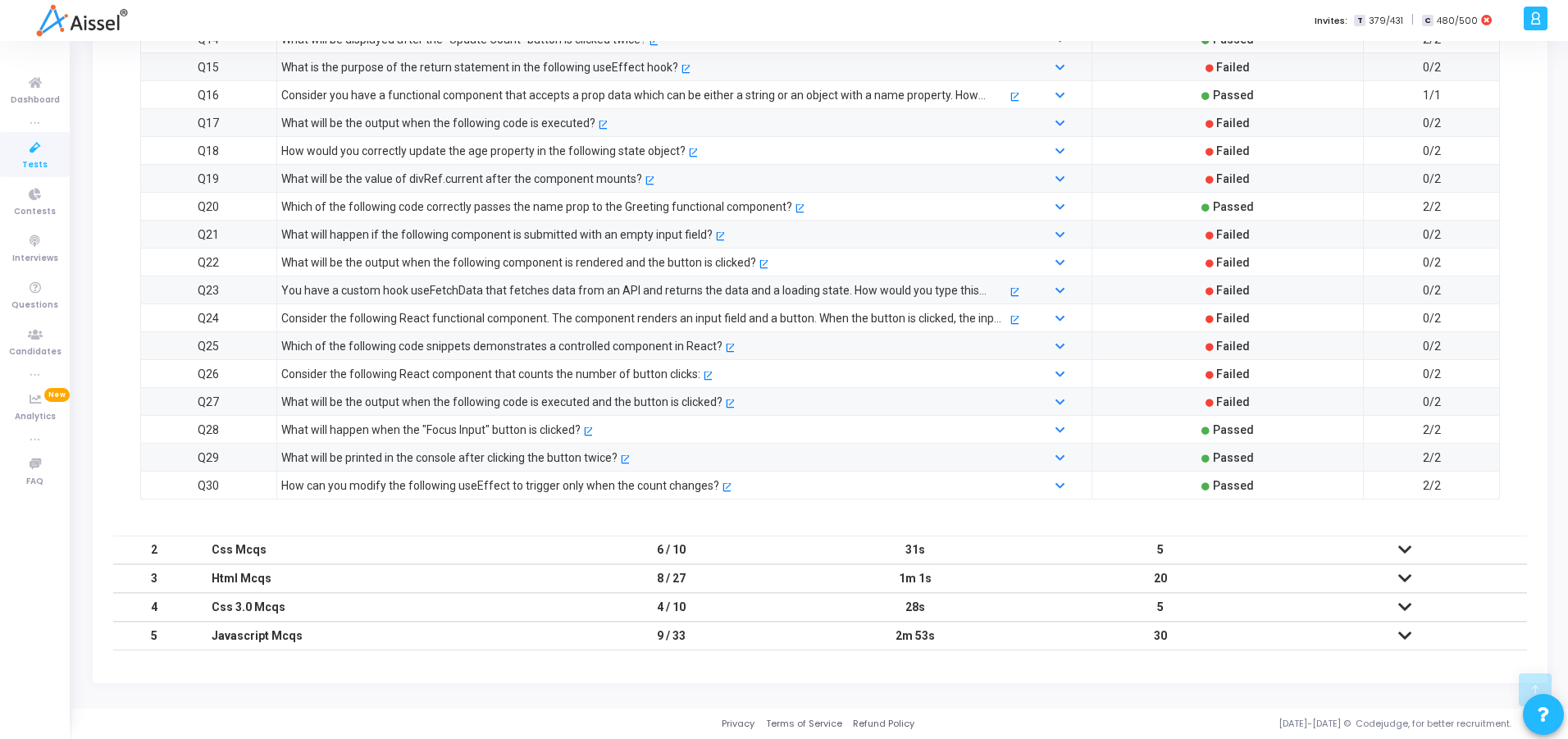
click at [1240, 547] on td "5" at bounding box center [1160, 549] width 245 height 29
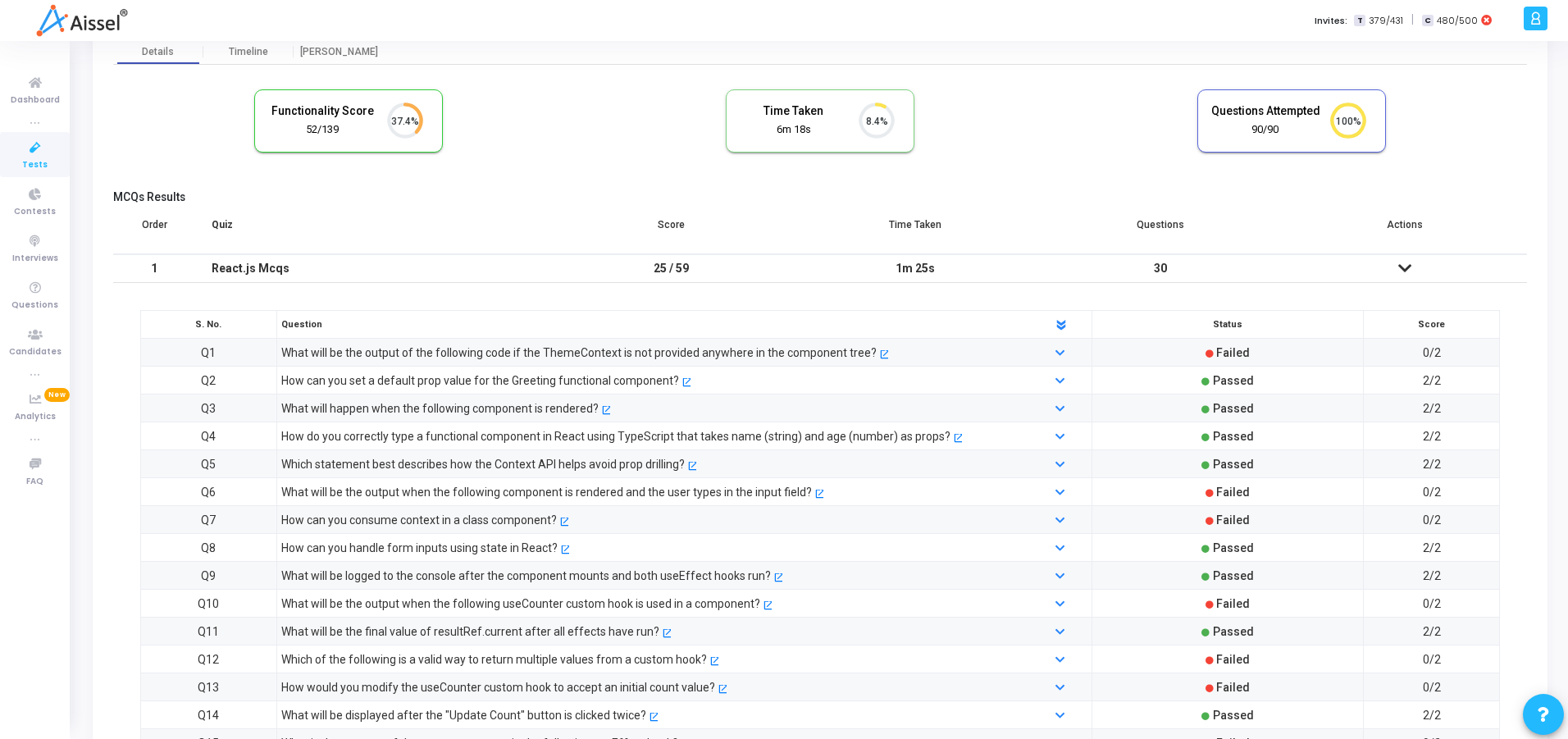
scroll to position [54, 0]
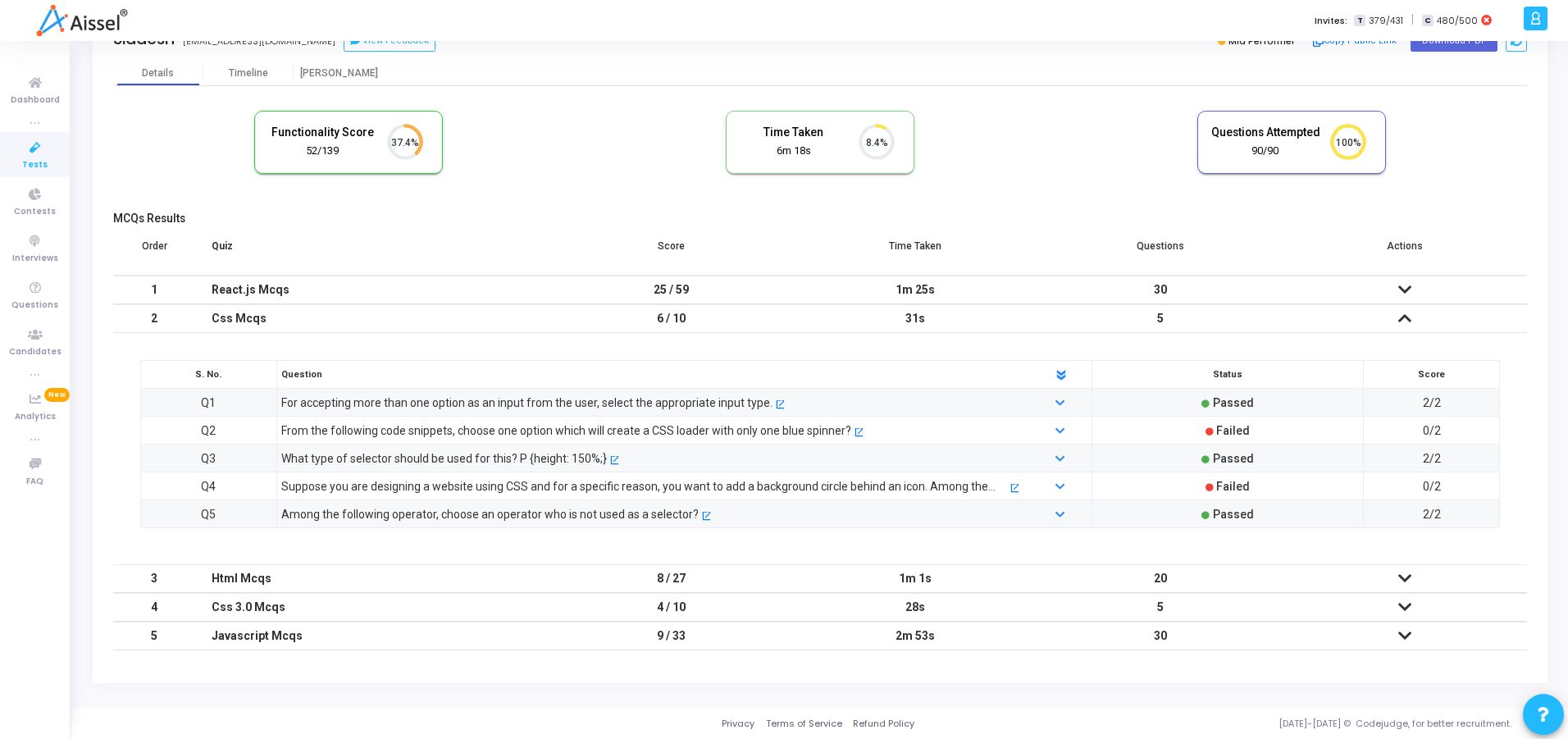
click at [1280, 577] on td "20" at bounding box center [1160, 578] width 245 height 29
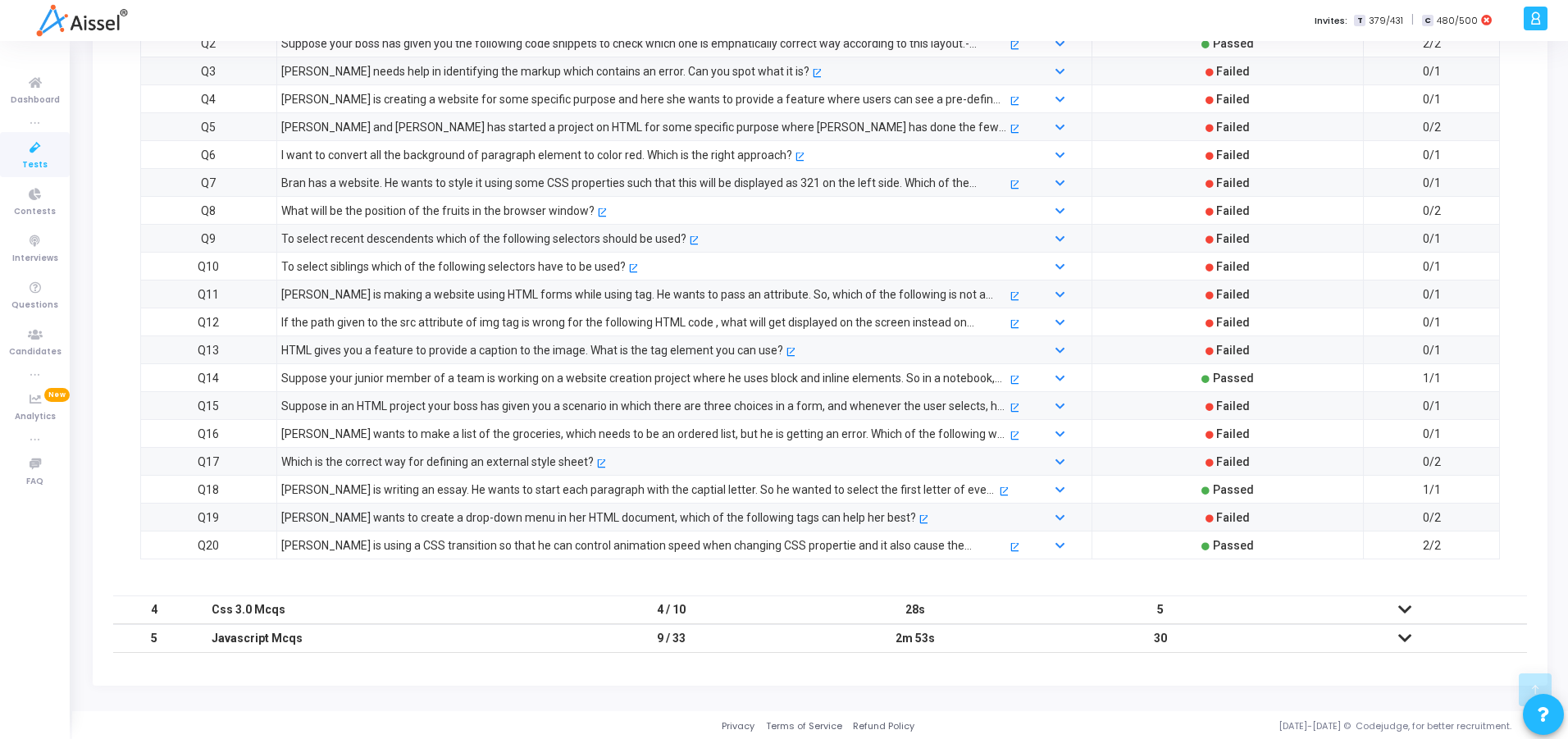
scroll to position [471, 0]
click at [1311, 607] on td at bounding box center [1405, 607] width 245 height 29
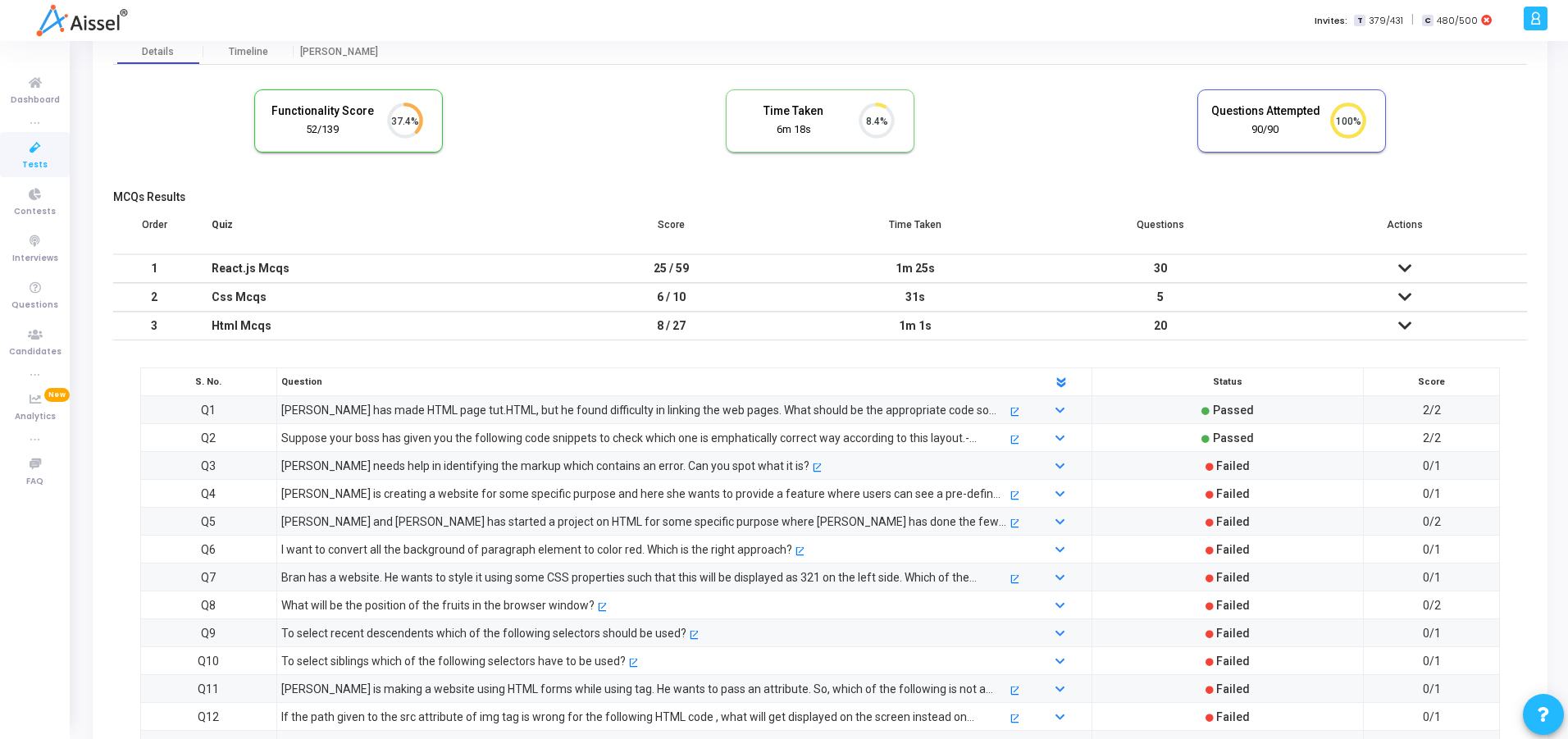
scroll to position [54, 0]
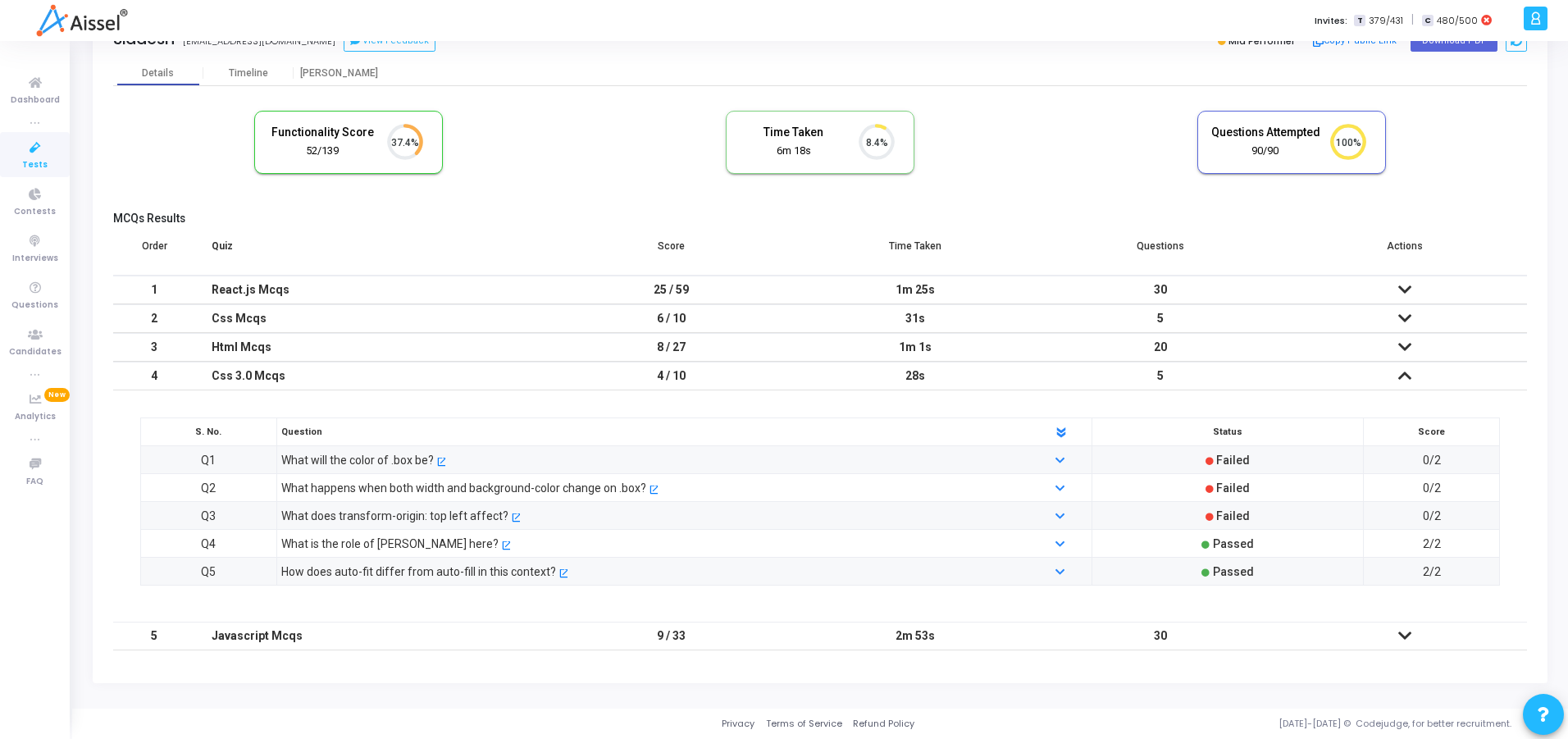
click at [1296, 636] on td at bounding box center [1405, 635] width 245 height 29
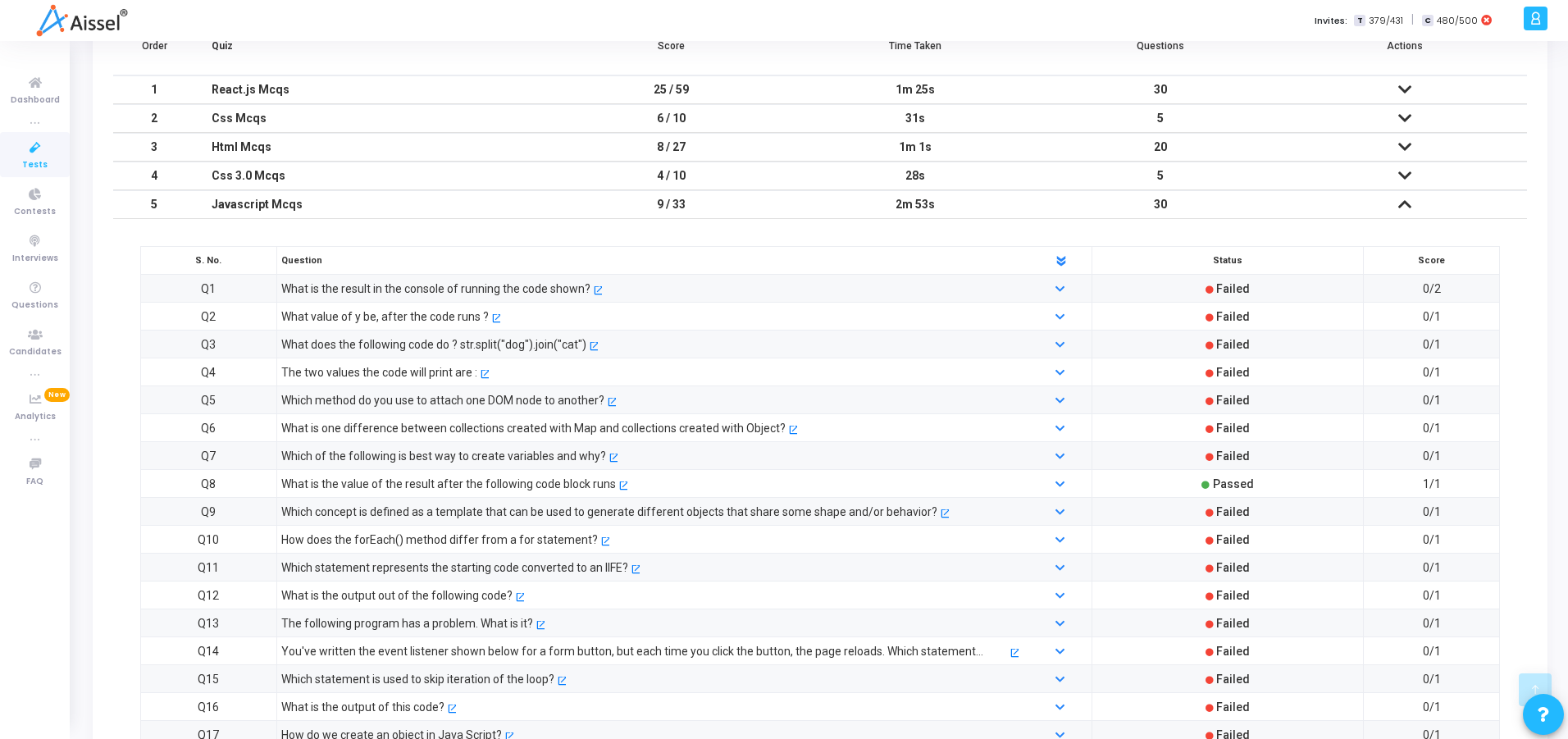
scroll to position [160, 0]
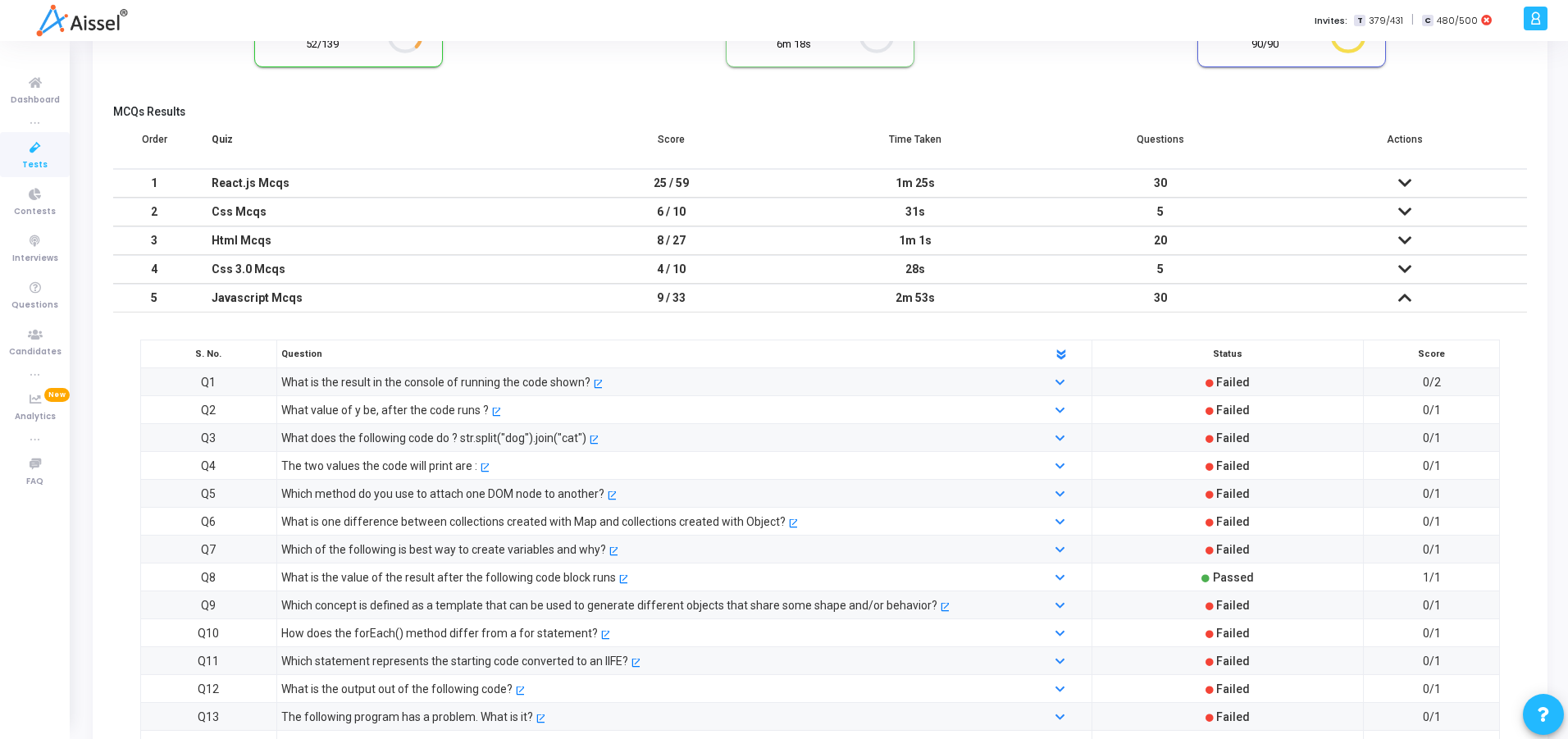
click at [1201, 302] on td "30" at bounding box center [1160, 297] width 245 height 29
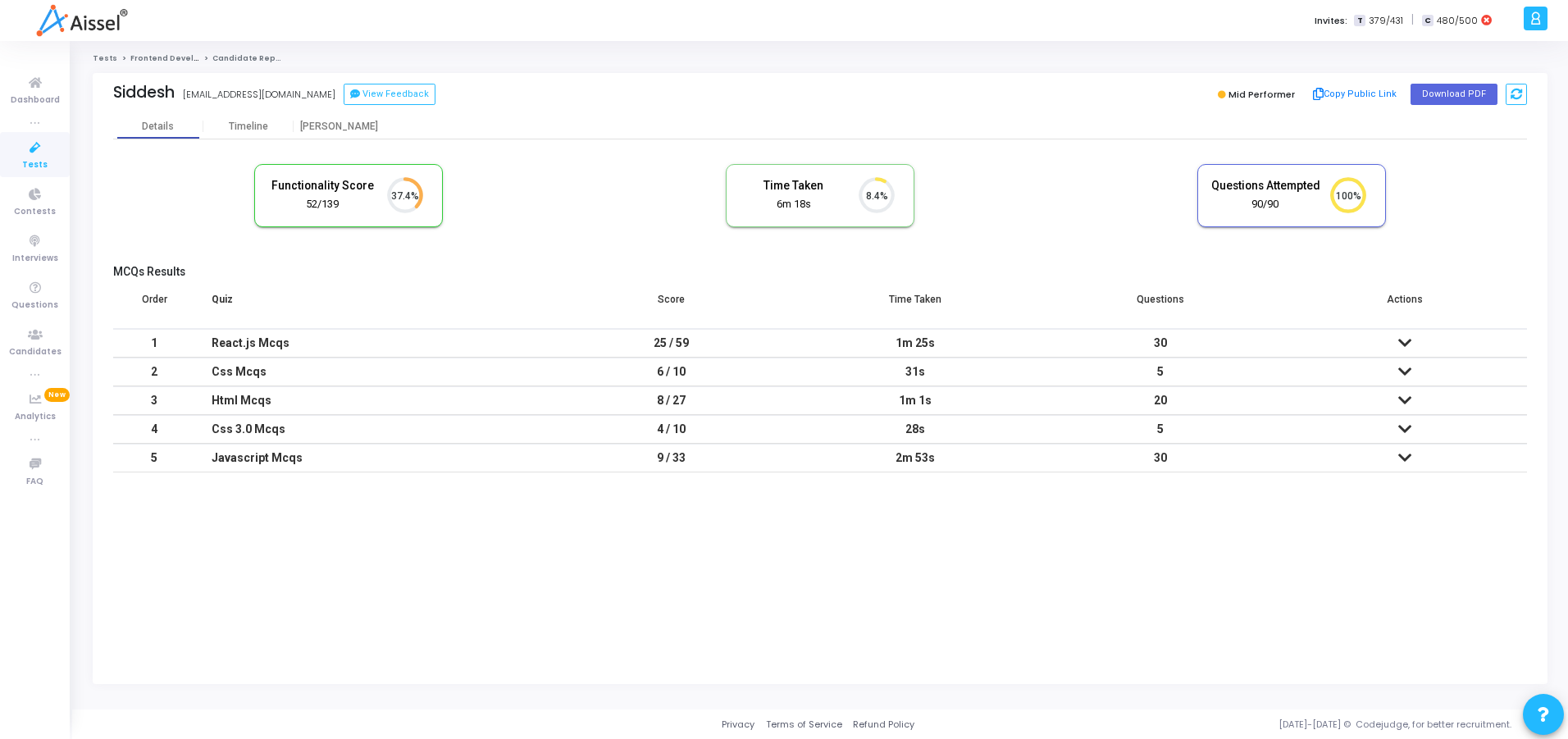
scroll to position [0, 0]
click at [1239, 458] on td "30" at bounding box center [1166, 457] width 246 height 29
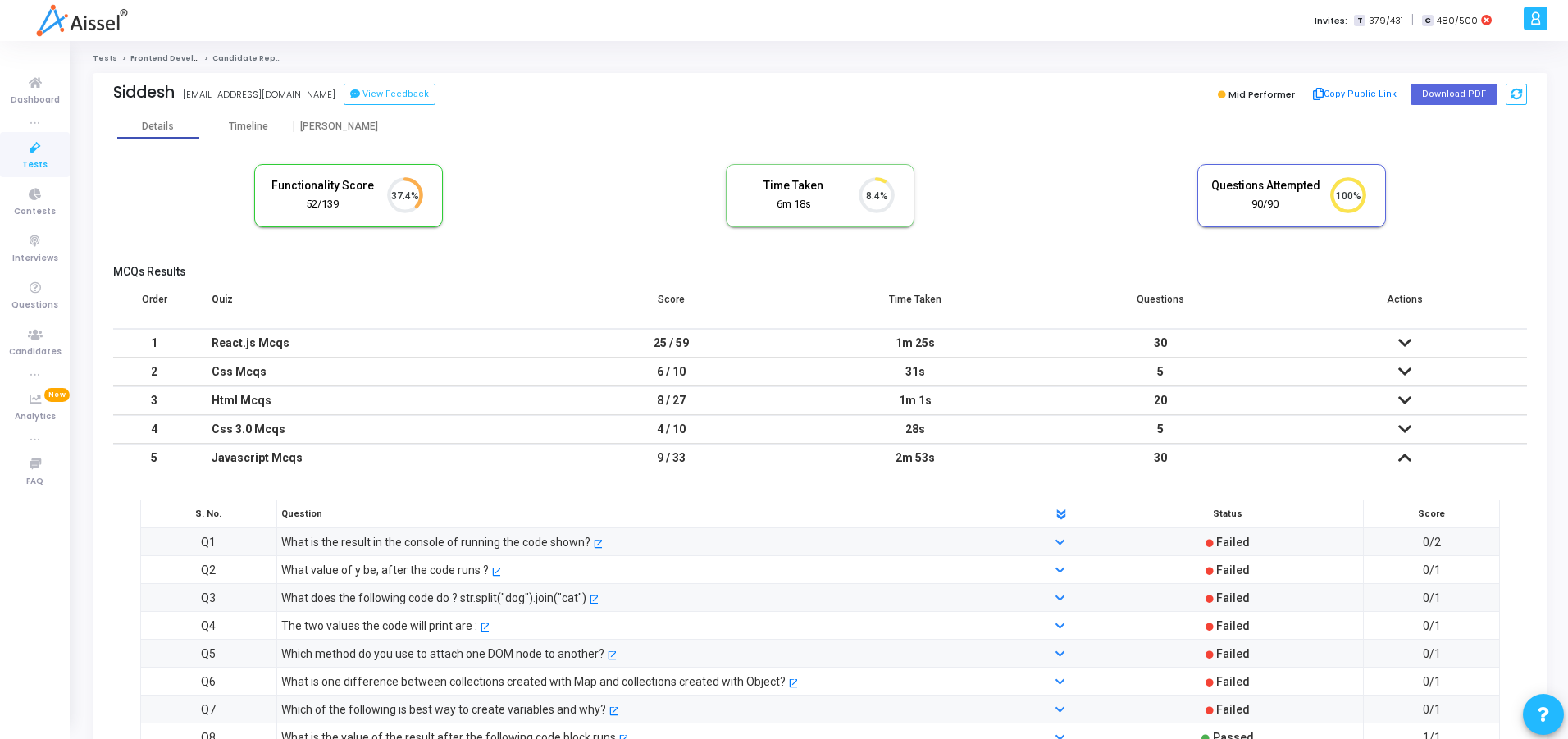
click at [483, 466] on div "Javascript Mcqs" at bounding box center [371, 457] width 320 height 27
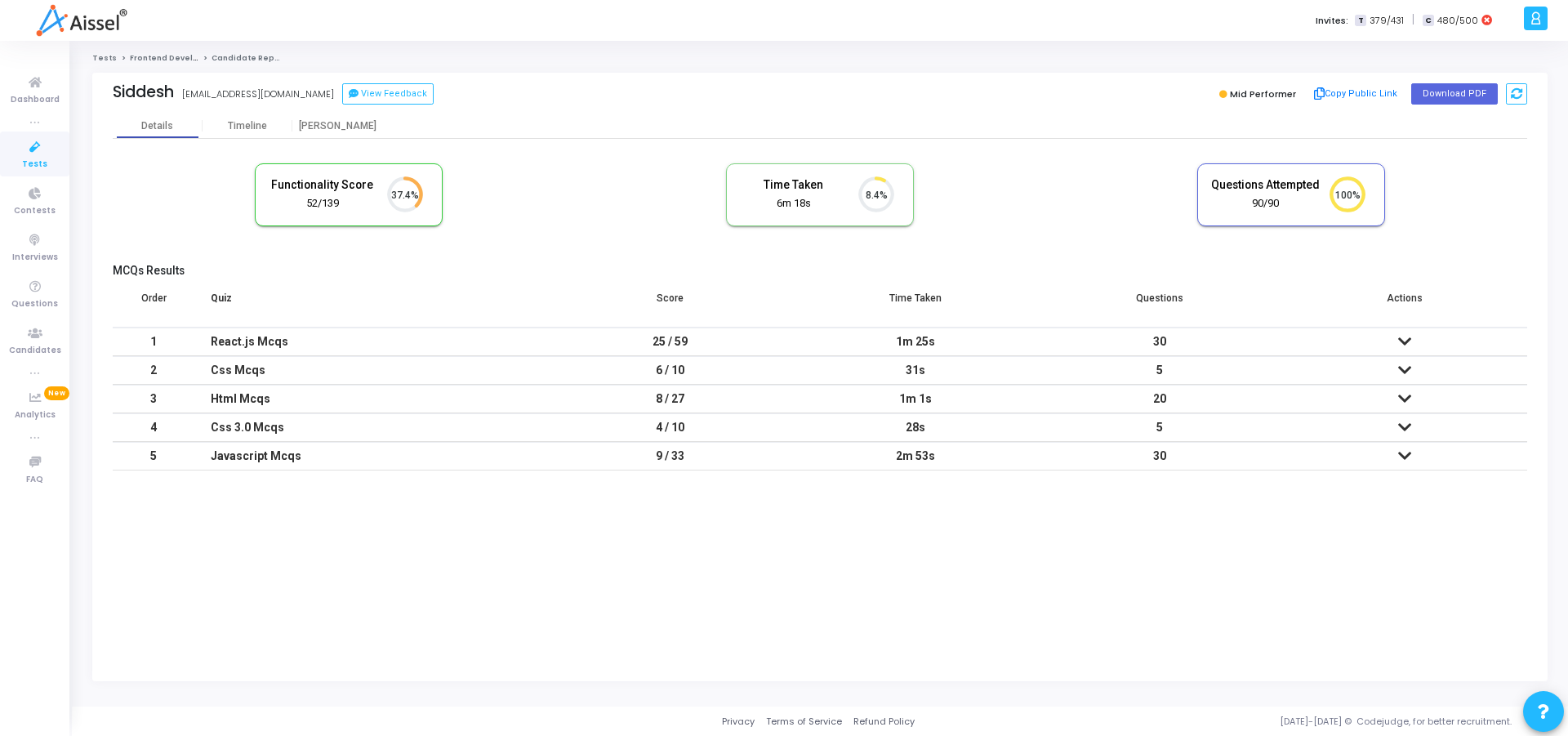
click at [658, 341] on td "25 / 59" at bounding box center [671, 341] width 245 height 29
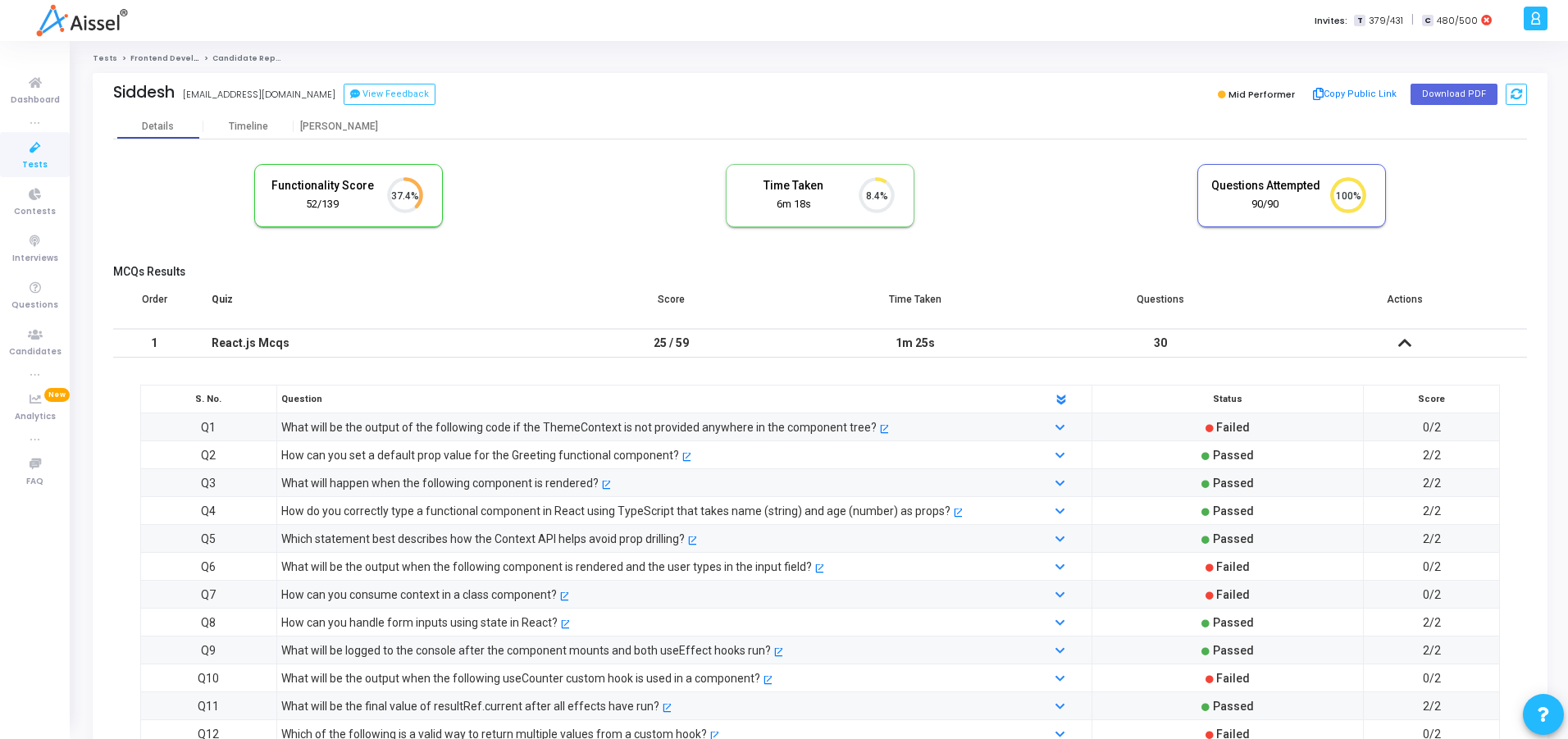
click at [758, 346] on td "25 / 59" at bounding box center [671, 343] width 245 height 29
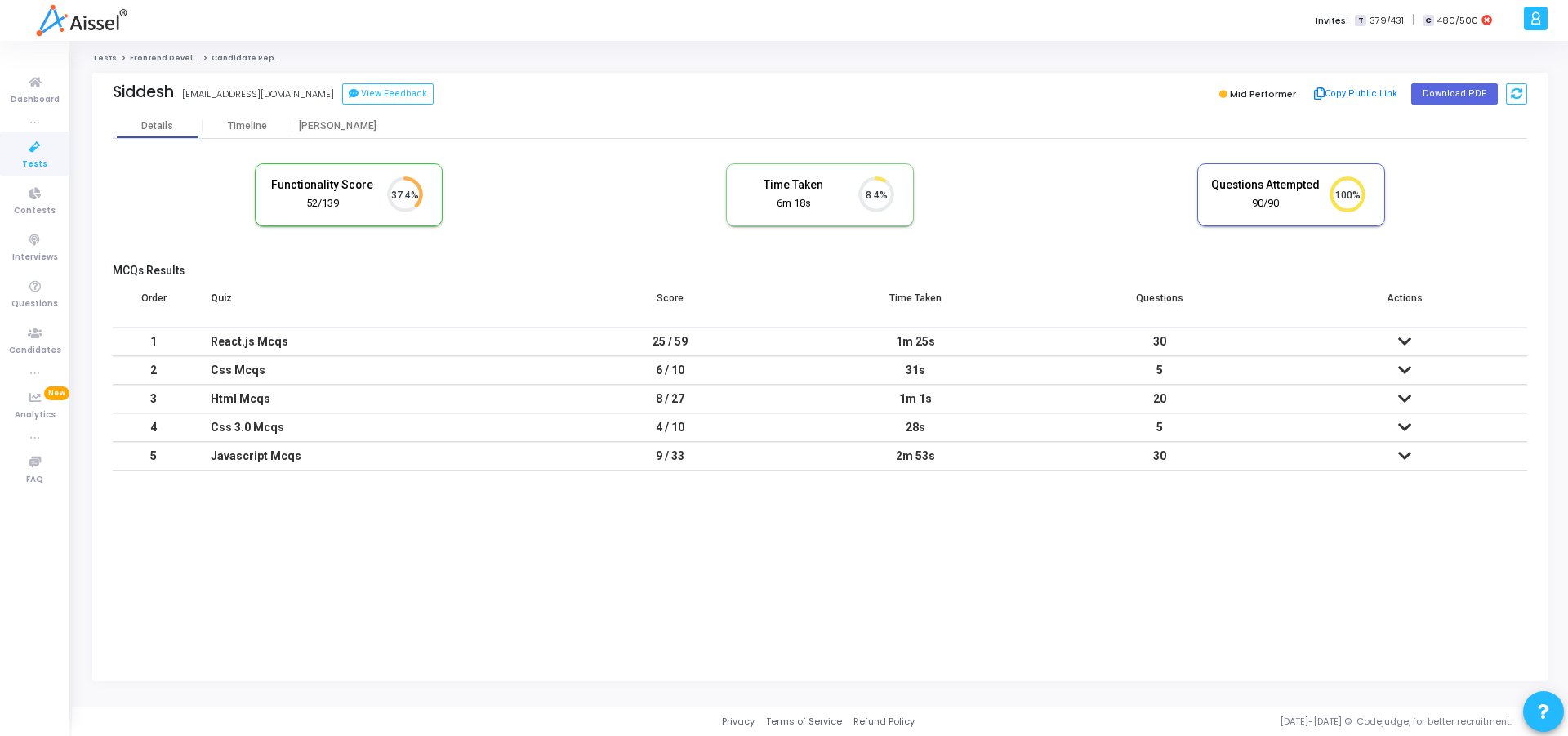
click at [530, 139] on div "Functionality Score 52/139 37.4% Time Taken calculated once the test is complet…" at bounding box center [820, 309] width 1415 height 340
click at [624, 127] on div "Details Timeline [PERSON_NAME]" at bounding box center [820, 125] width 1415 height 25
click at [546, 217] on div "Functionality Score 52/139 37.4% Time Taken calculated once the test is complet…" at bounding box center [820, 203] width 1415 height 96
